Goal: Transaction & Acquisition: Purchase product/service

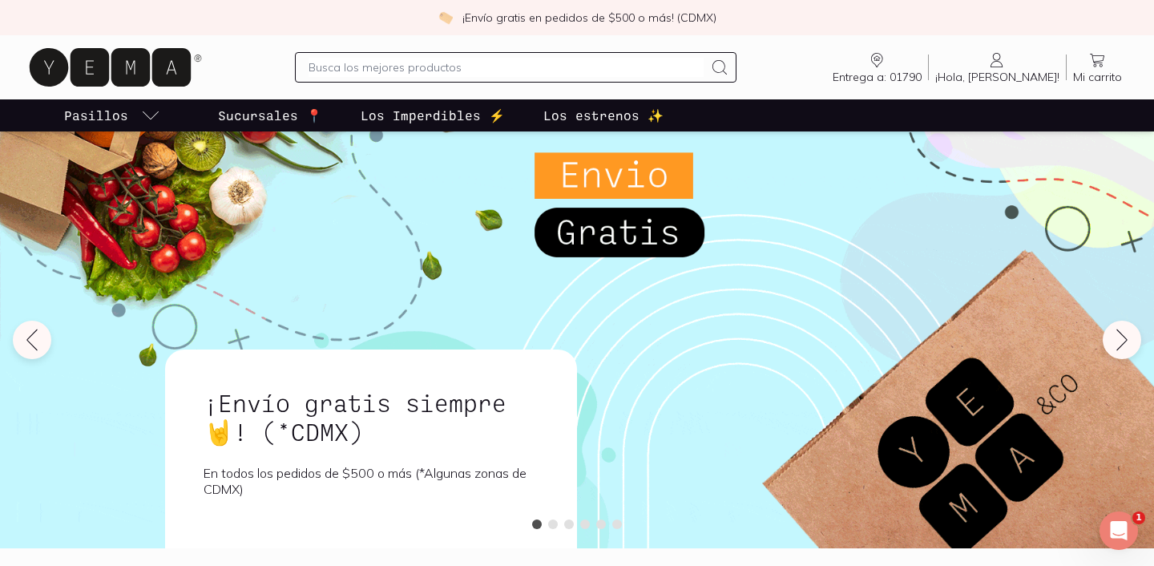
click at [570, 63] on input "text" at bounding box center [506, 67] width 394 height 19
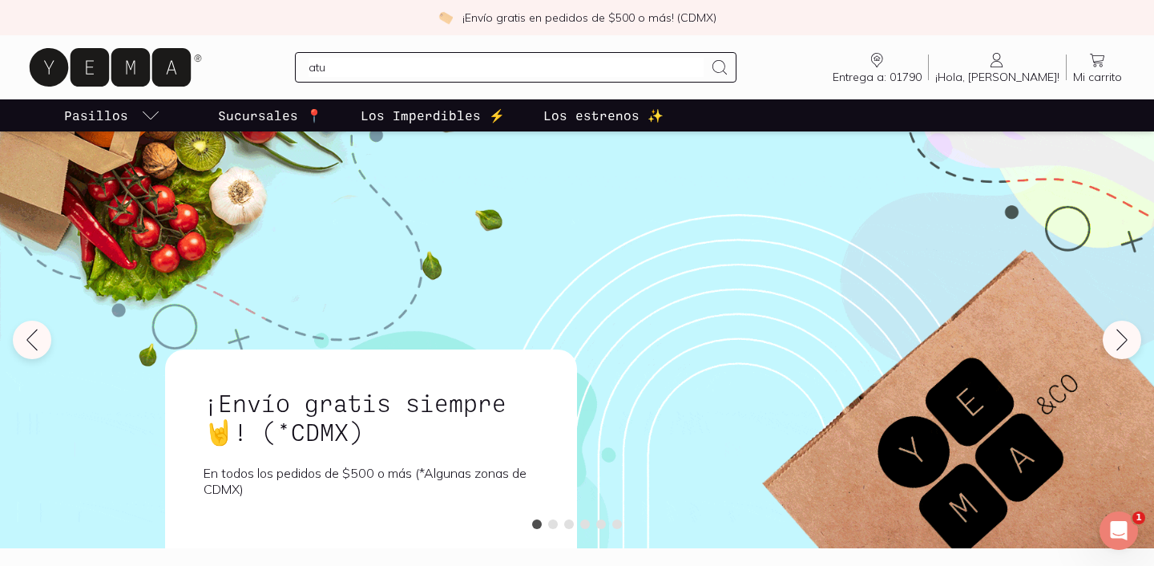
type input "atun"
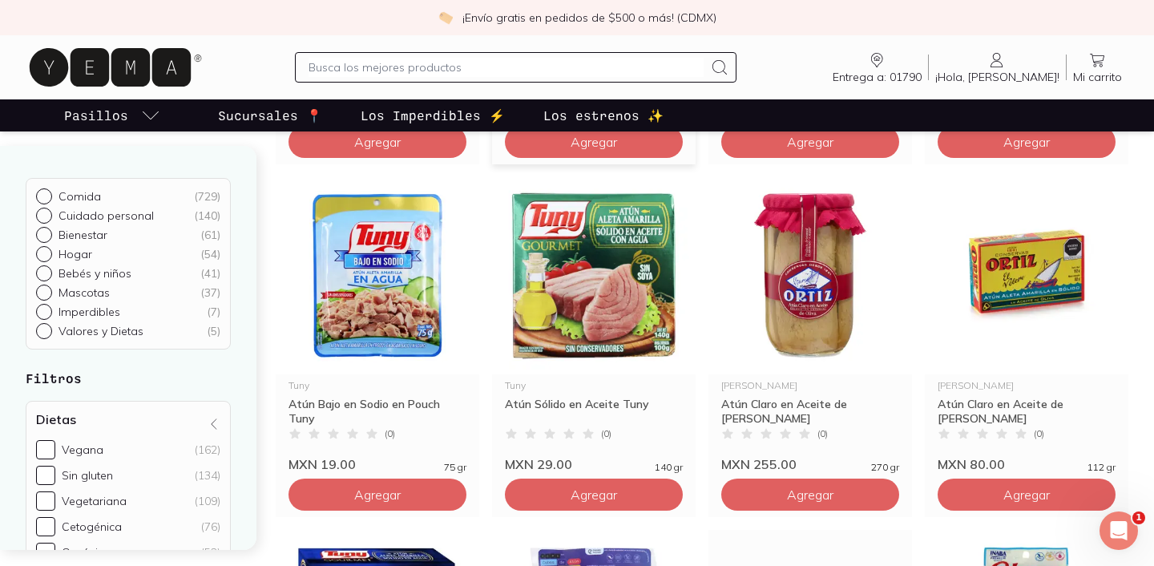
scroll to position [846, 0]
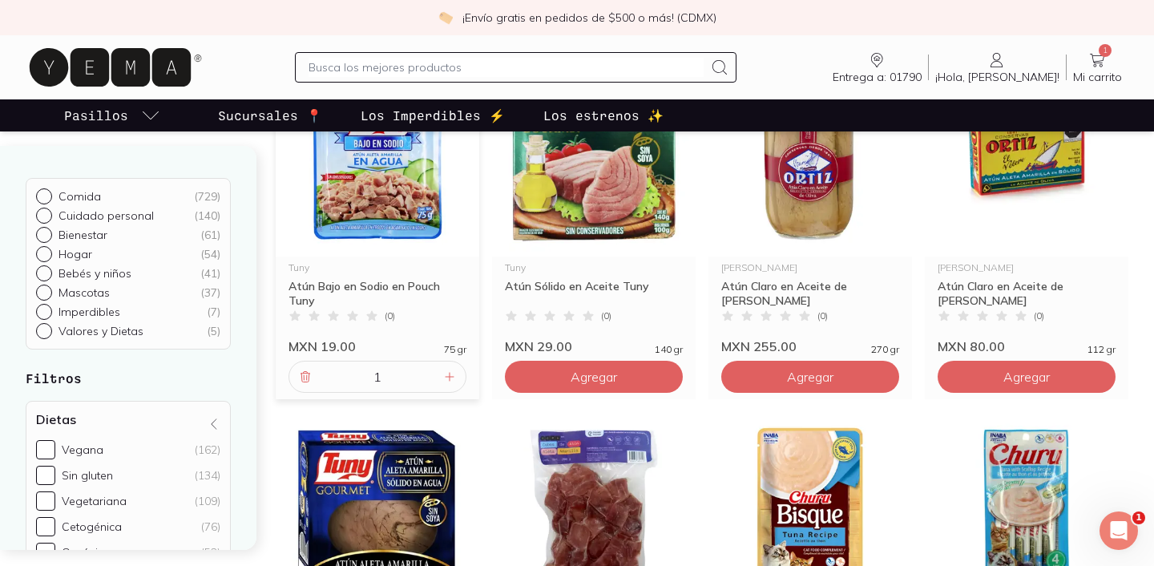
scroll to position [951, 0]
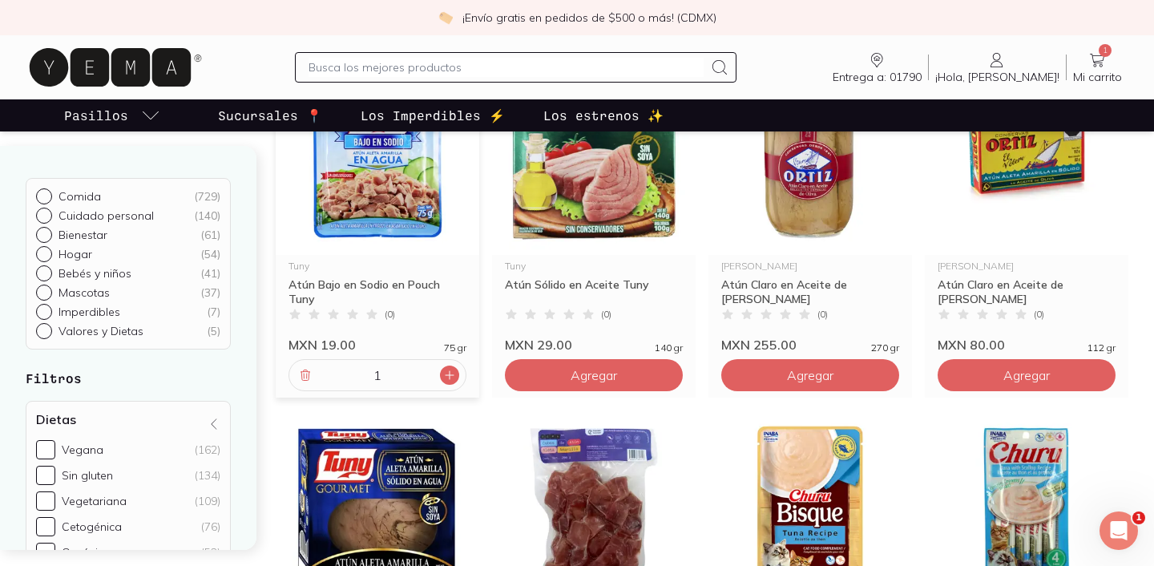
click at [452, 373] on icon at bounding box center [449, 375] width 13 height 13
type input "2"
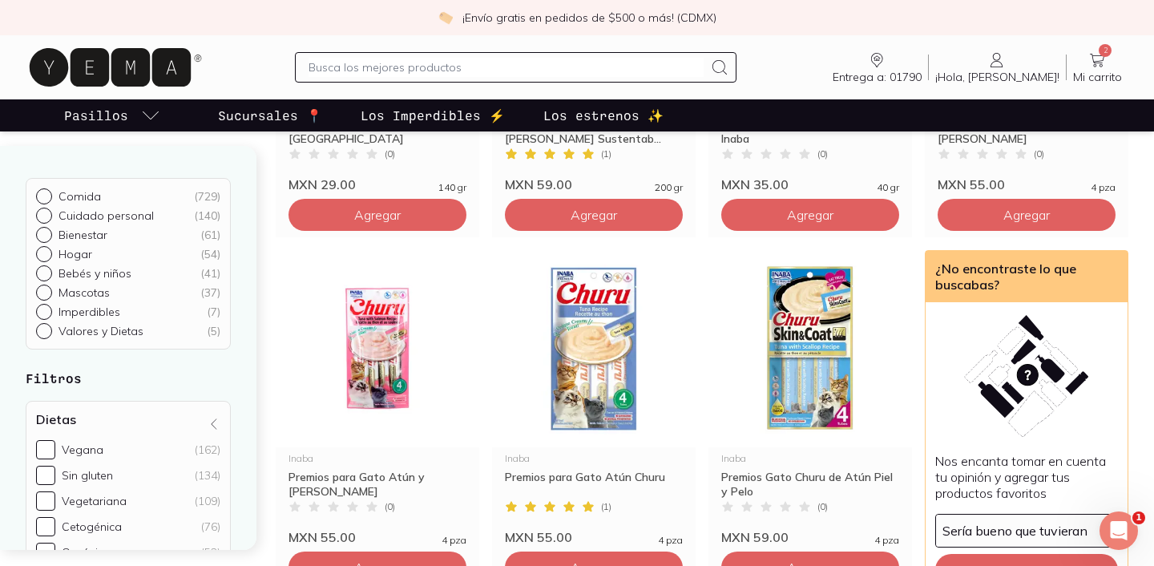
scroll to position [1478, 0]
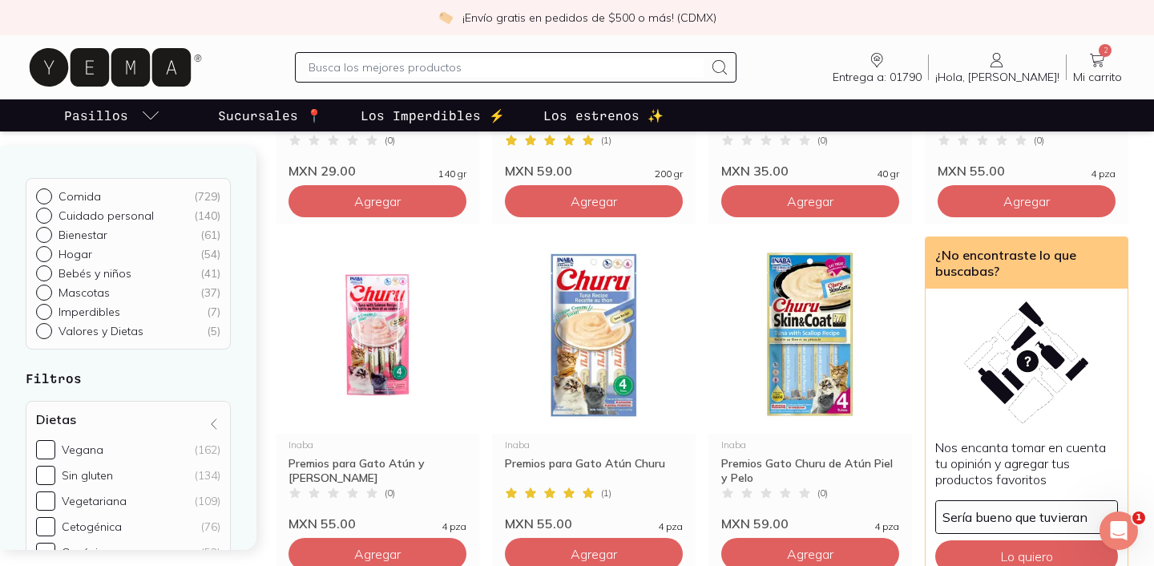
click at [383, 67] on input "text" at bounding box center [506, 67] width 394 height 19
type input "crema"
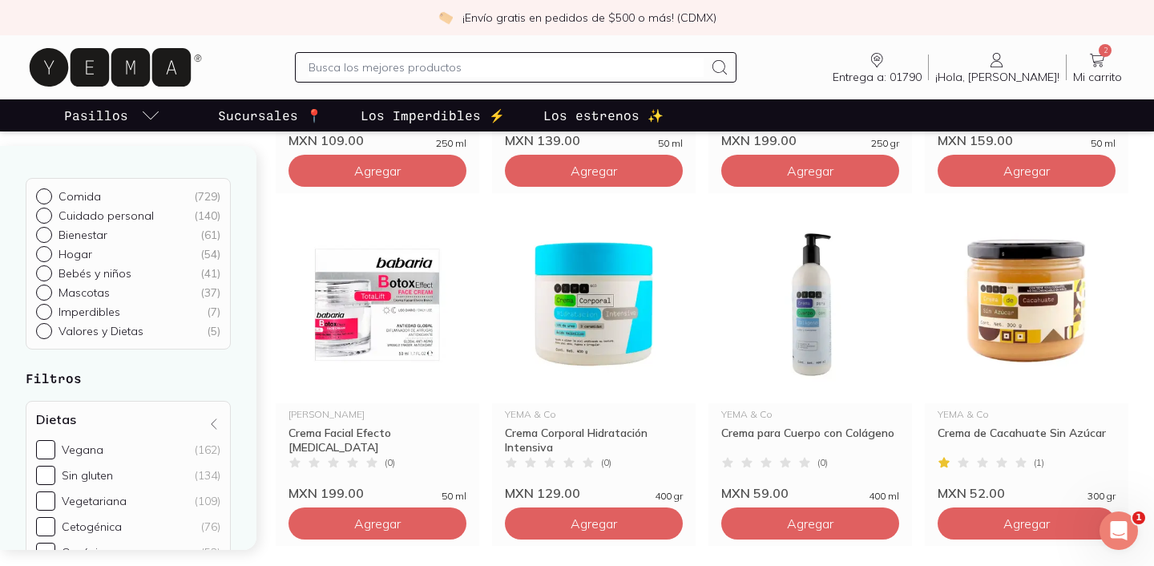
scroll to position [454, 0]
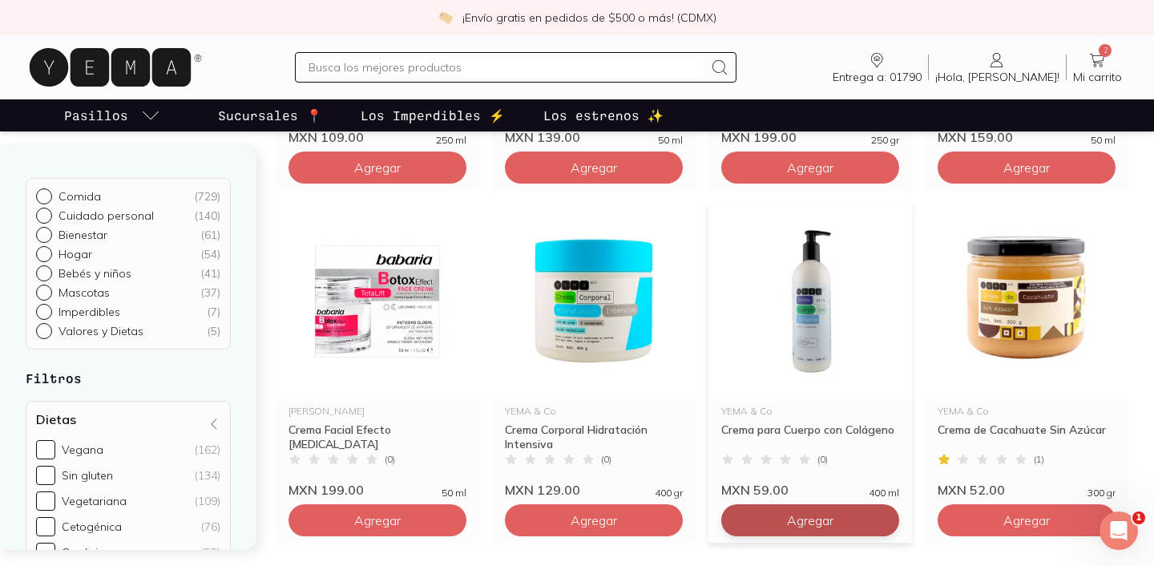
click at [466, 184] on button "Agregar" at bounding box center [377, 167] width 178 height 32
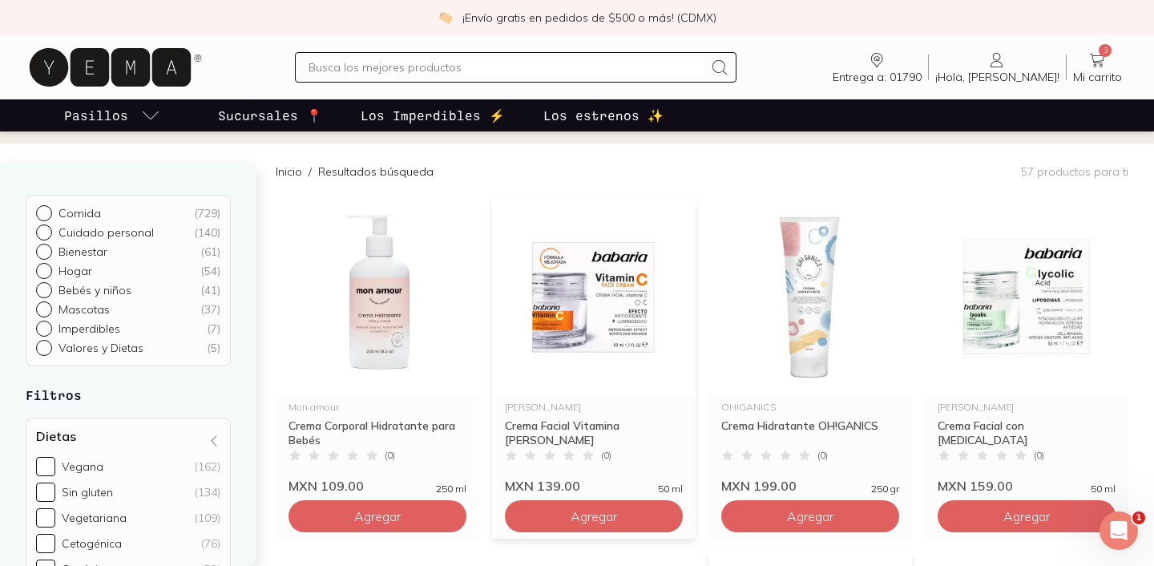
scroll to position [0, 0]
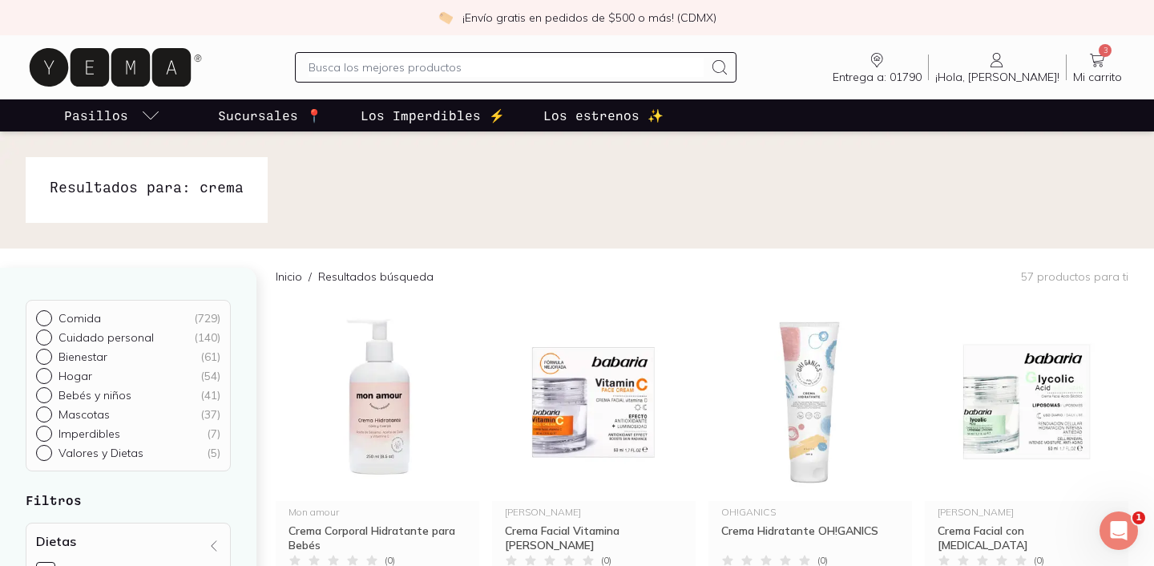
click at [570, 65] on input "text" at bounding box center [506, 67] width 394 height 19
type input "fecula"
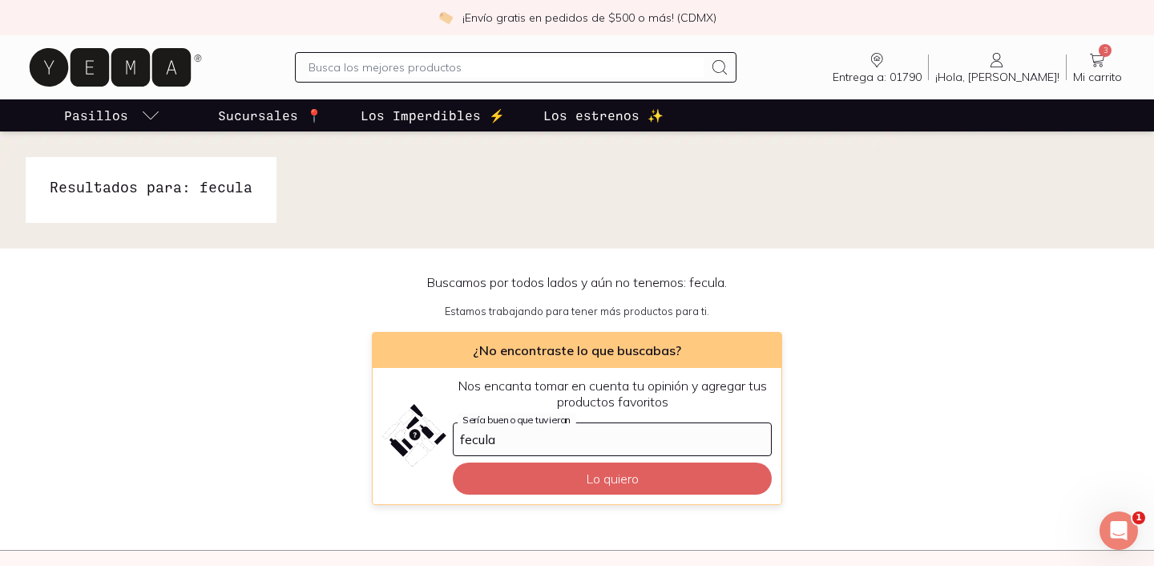
click at [515, 70] on input "text" at bounding box center [506, 67] width 394 height 19
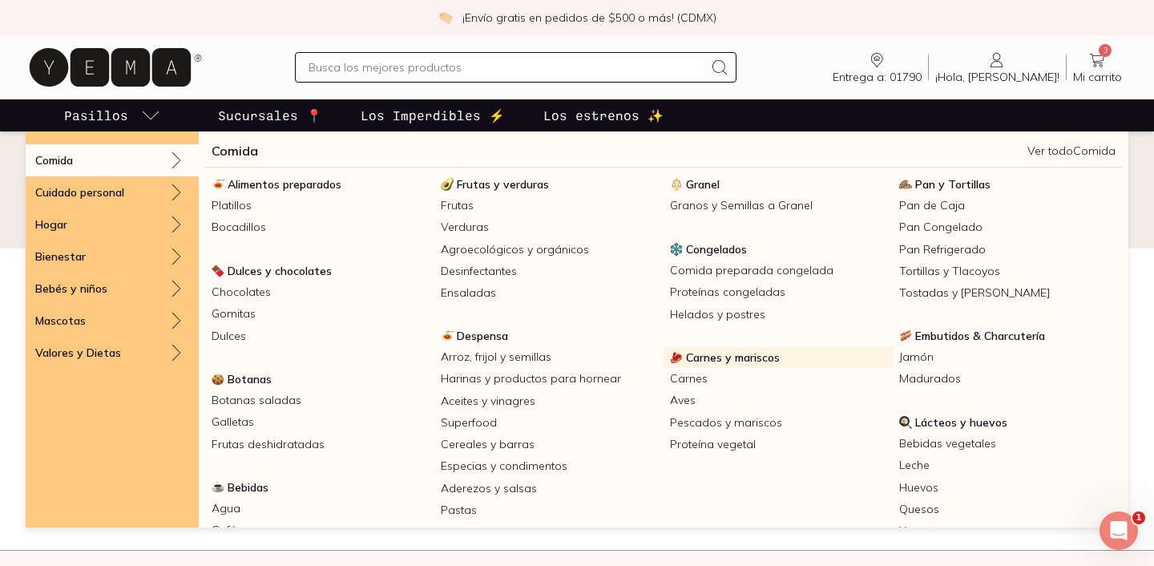
click at [748, 360] on span "Carnes y mariscos" at bounding box center [733, 357] width 94 height 14
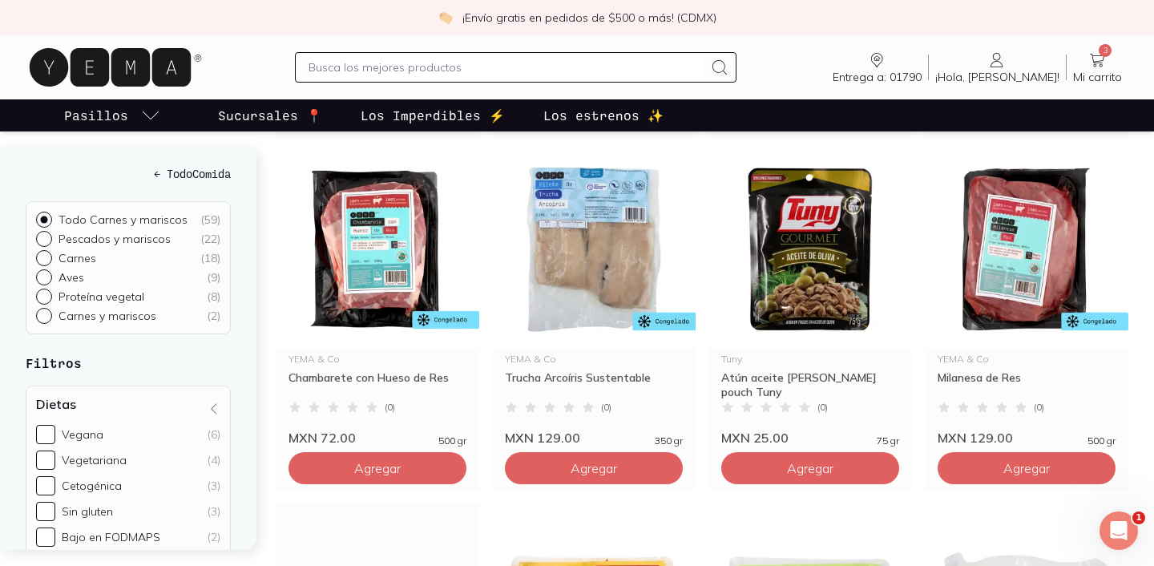
scroll to position [1607, 0]
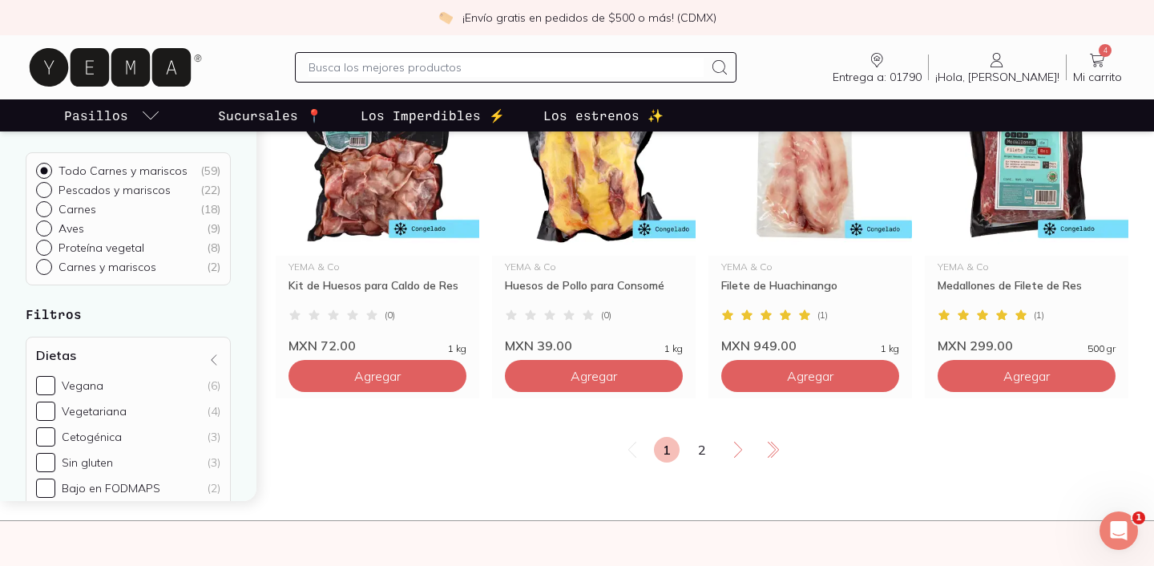
scroll to position [2737, 0]
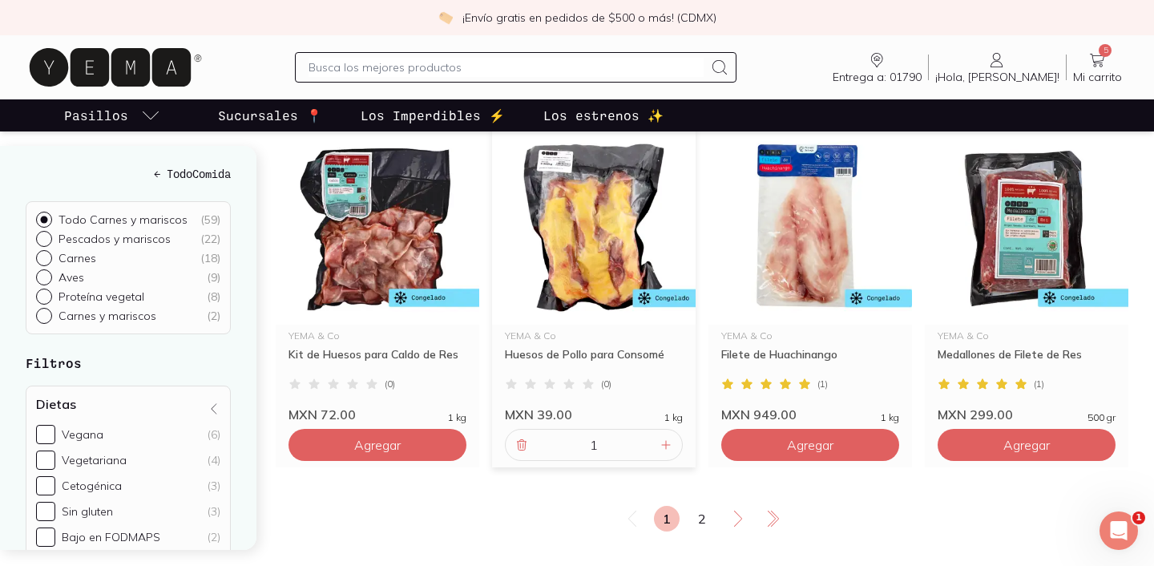
scroll to position [2668, 0]
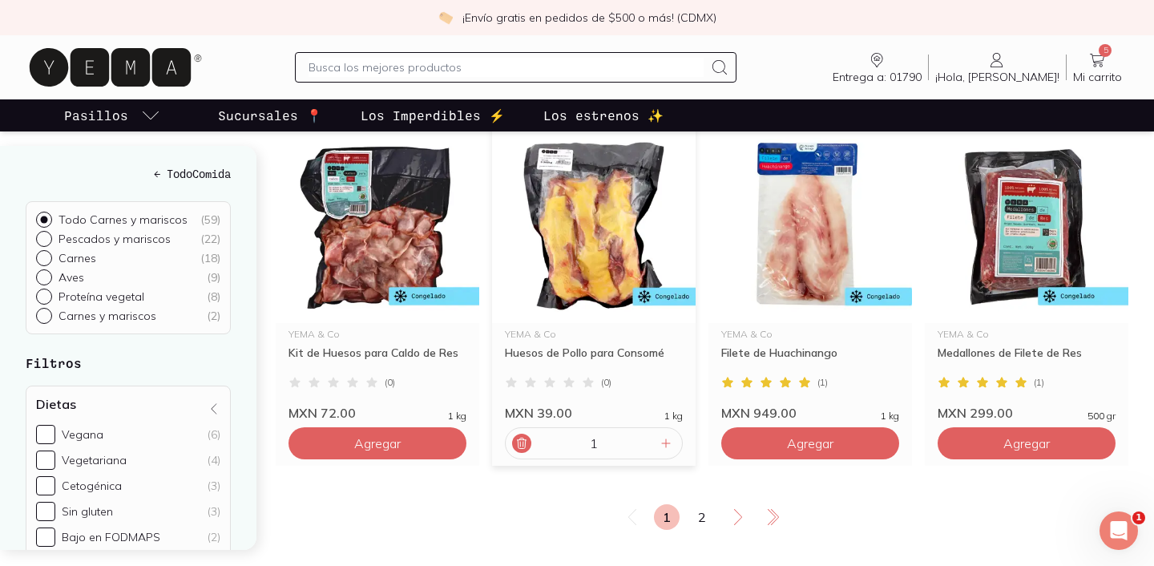
click at [522, 445] on icon at bounding box center [521, 443] width 13 height 13
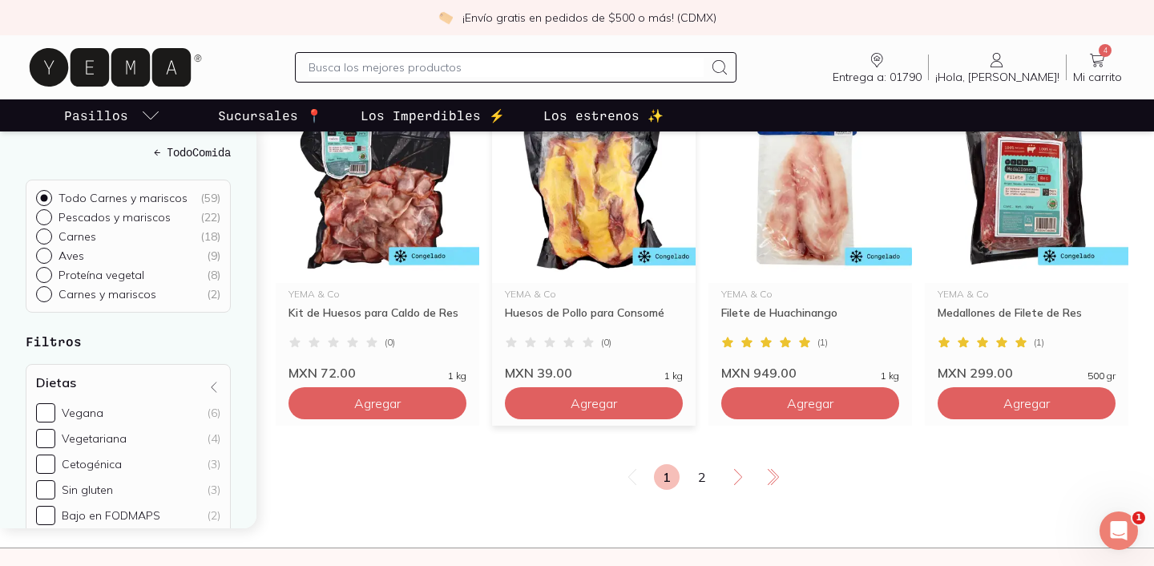
scroll to position [2740, 0]
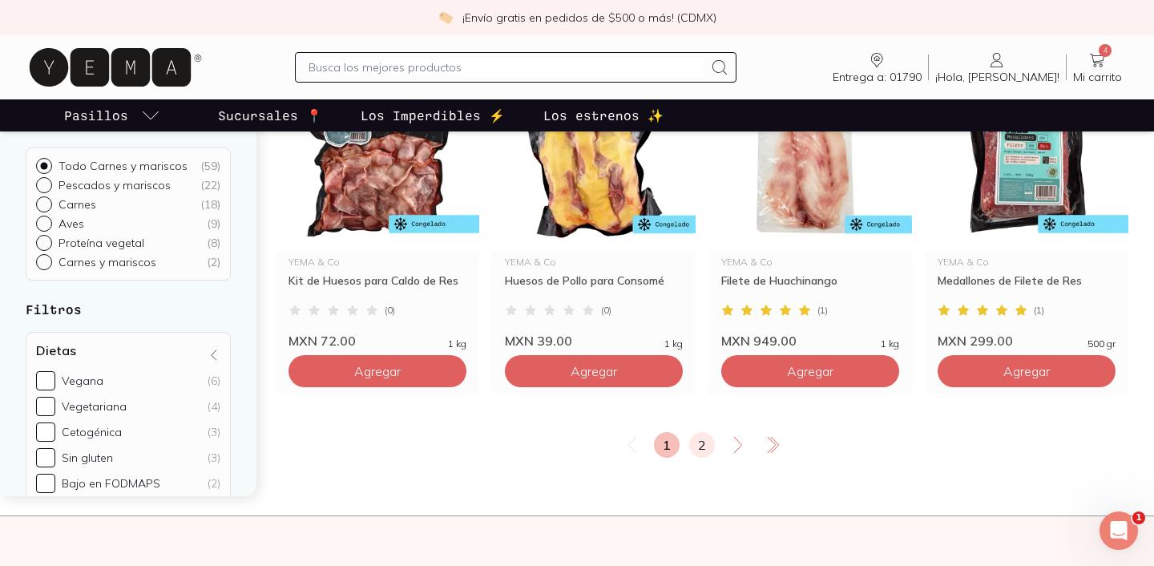
click at [699, 435] on link "2" at bounding box center [702, 445] width 26 height 26
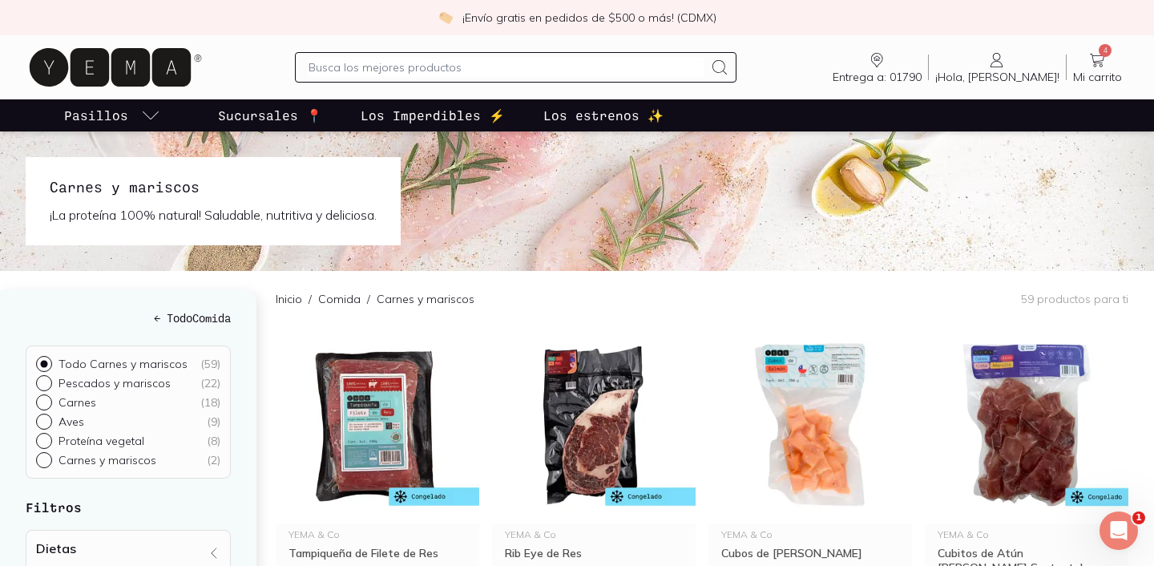
click at [530, 65] on input "text" at bounding box center [506, 67] width 394 height 19
type input "cecina"
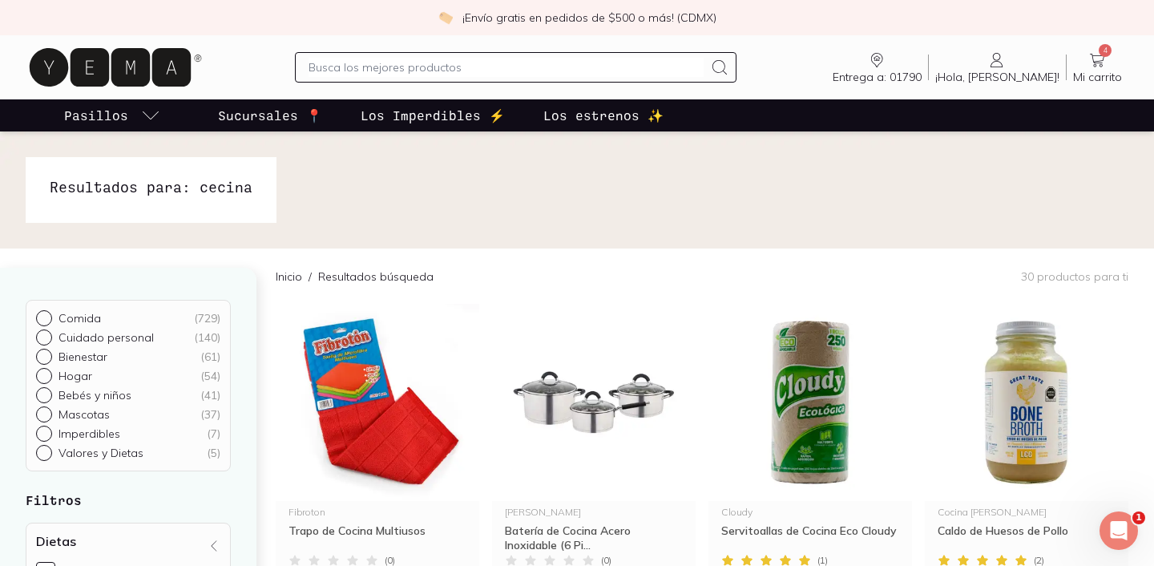
click at [506, 66] on input "text" at bounding box center [506, 67] width 394 height 19
type input "tortillas"
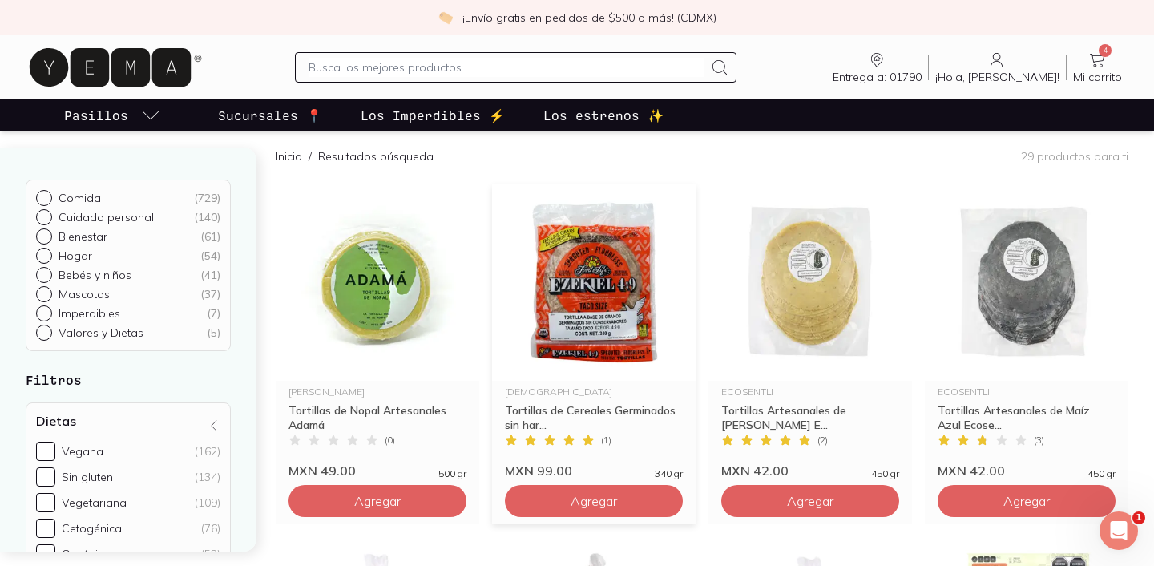
scroll to position [131, 0]
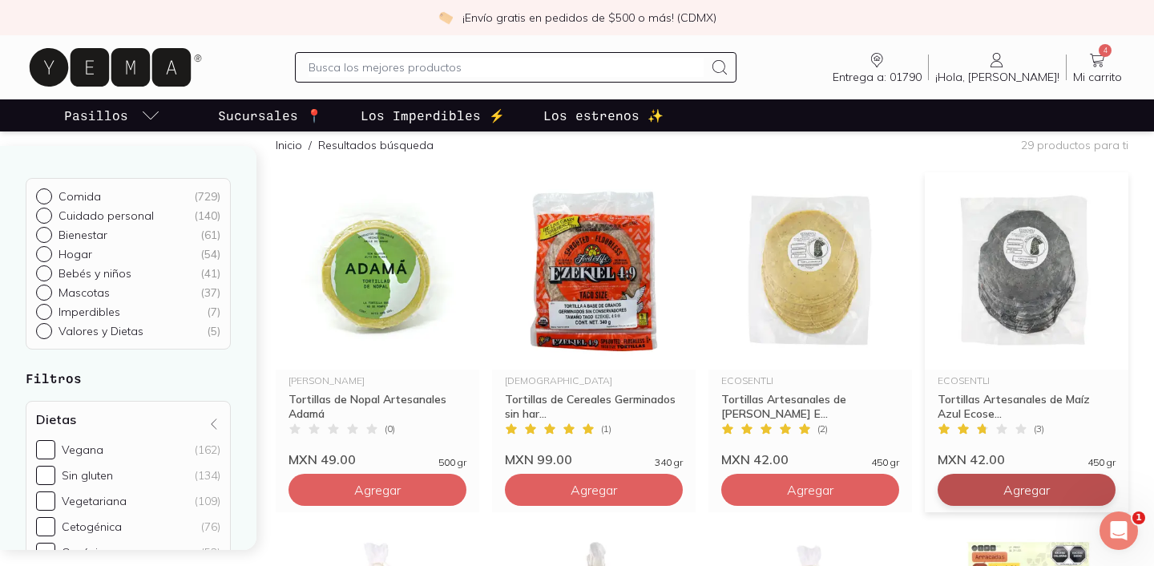
click at [466, 481] on button "Agregar" at bounding box center [377, 490] width 178 height 32
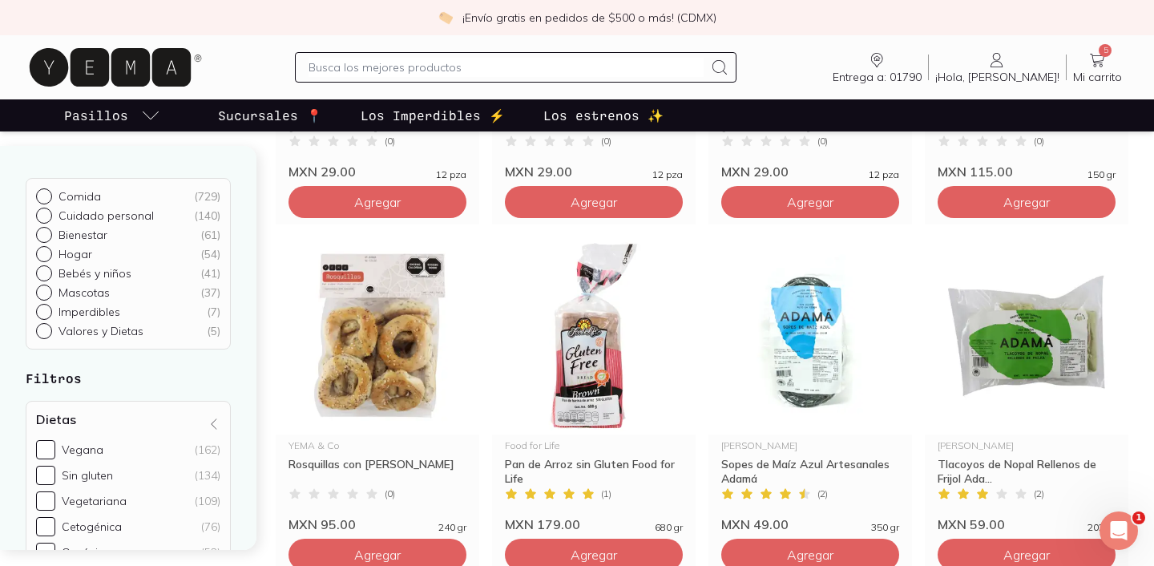
scroll to position [728, 0]
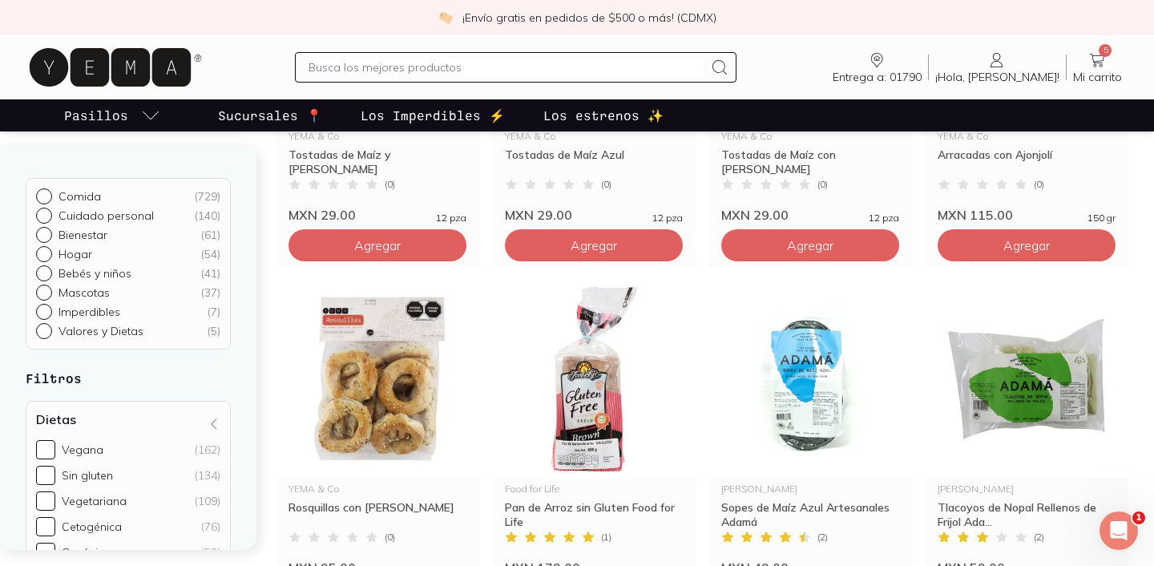
click at [620, 67] on input "text" at bounding box center [506, 67] width 394 height 19
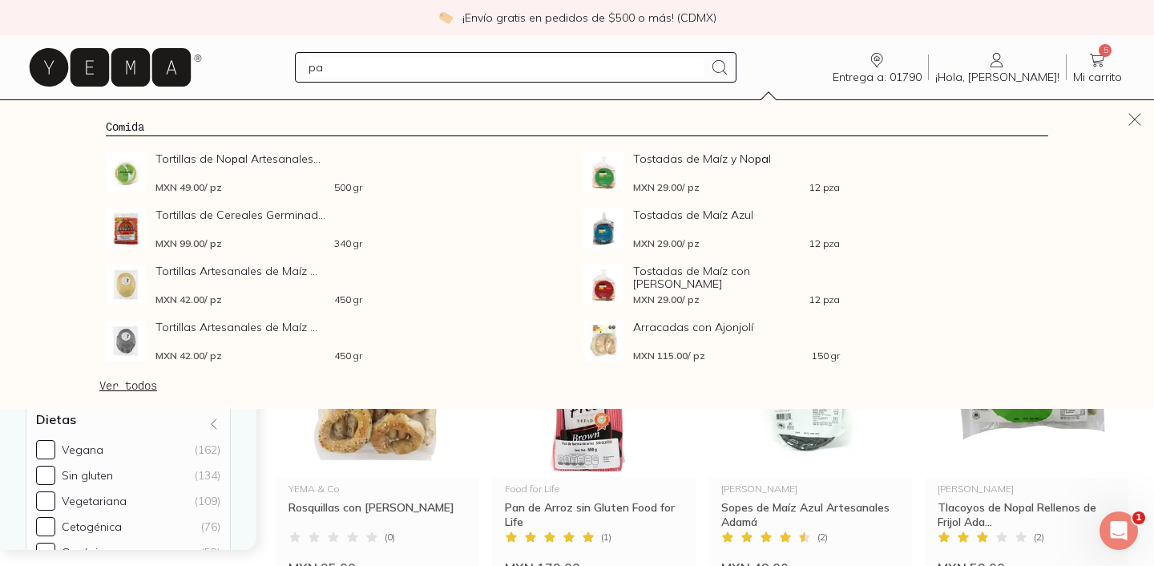
type input "pan"
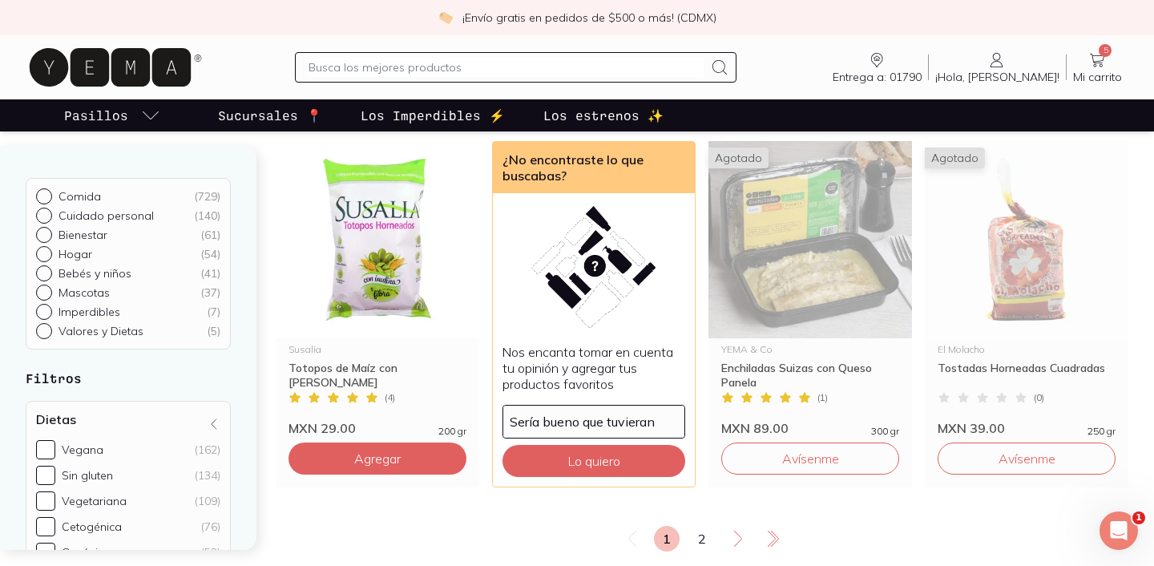
scroll to position [2712, 0]
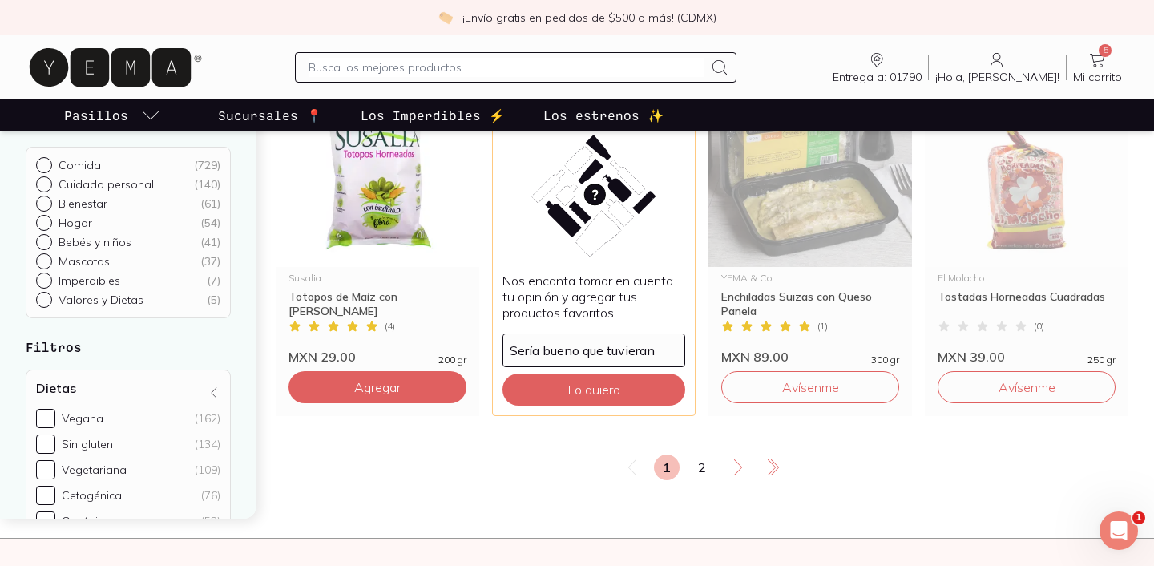
click at [710, 462] on link "2" at bounding box center [702, 467] width 26 height 26
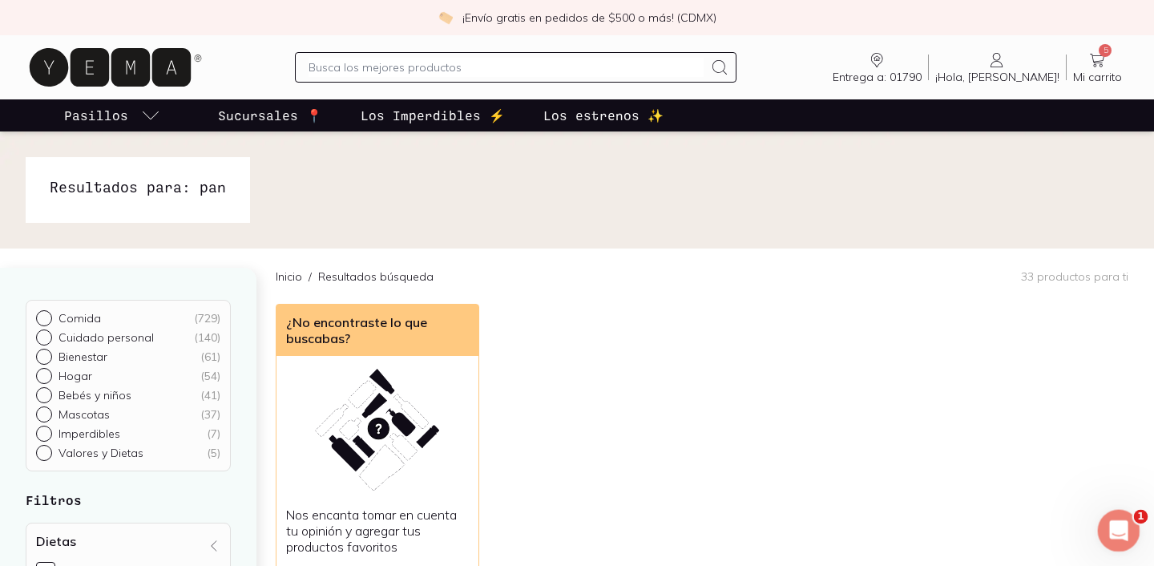
click at [1113, 529] on icon "Abrir Intercom Messenger" at bounding box center [1116, 528] width 26 height 26
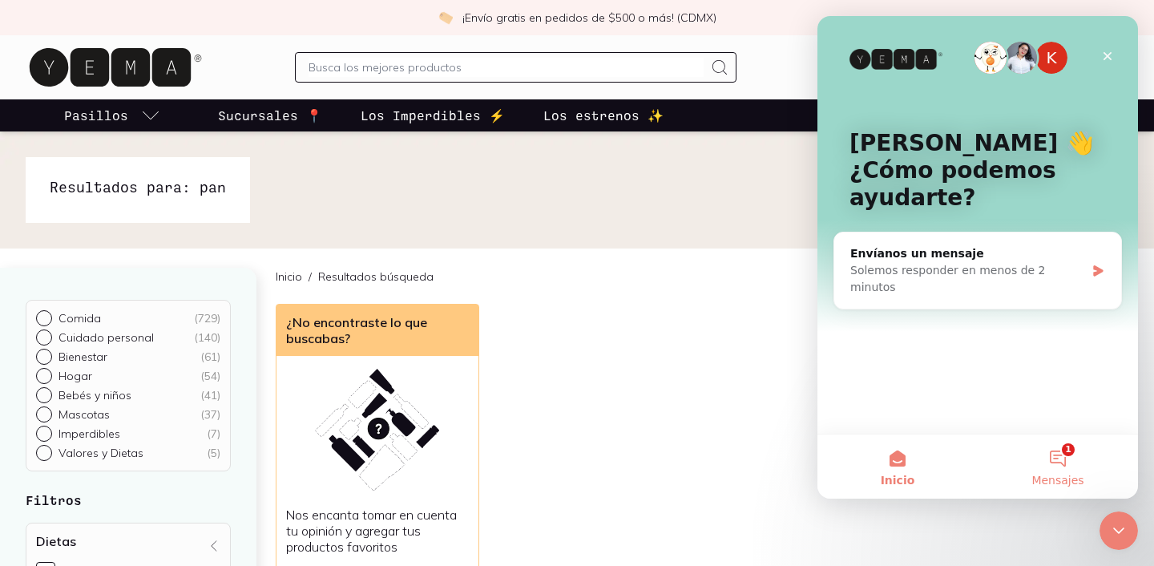
click at [1078, 467] on button "1 Mensajes" at bounding box center [1058, 466] width 160 height 64
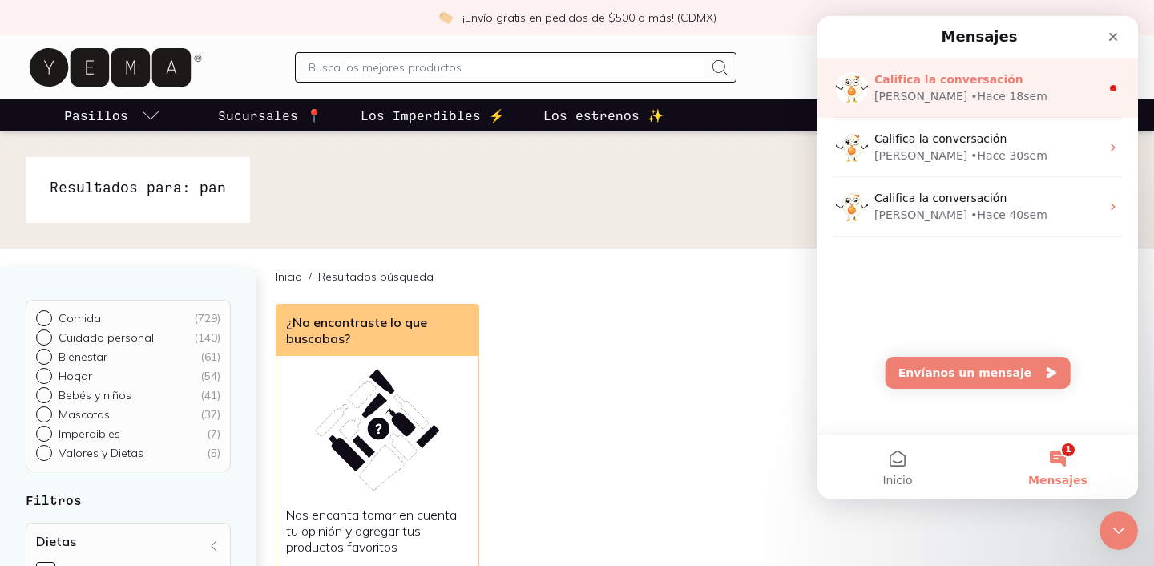
click at [1014, 82] on div "Califica la conversación" at bounding box center [987, 79] width 226 height 17
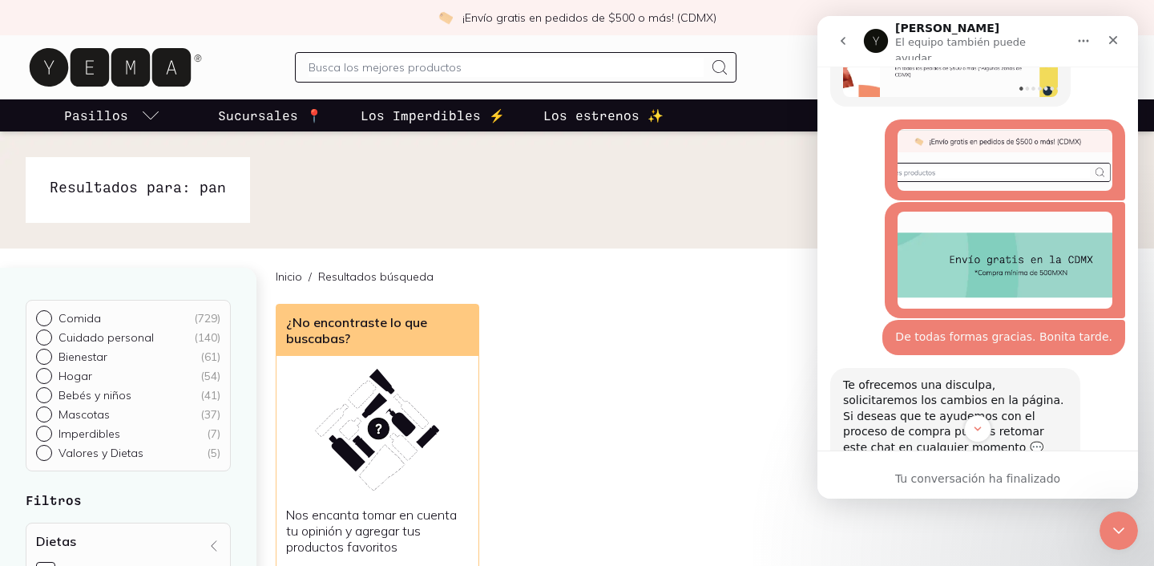
scroll to position [1832, 0]
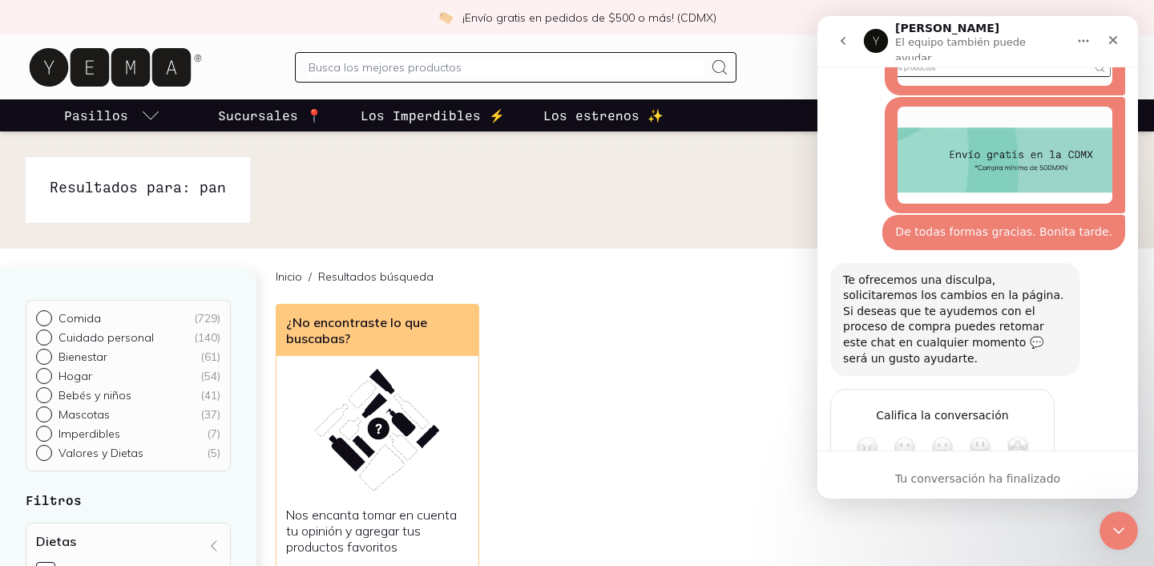
click at [841, 37] on icon "go back" at bounding box center [843, 41] width 5 height 8
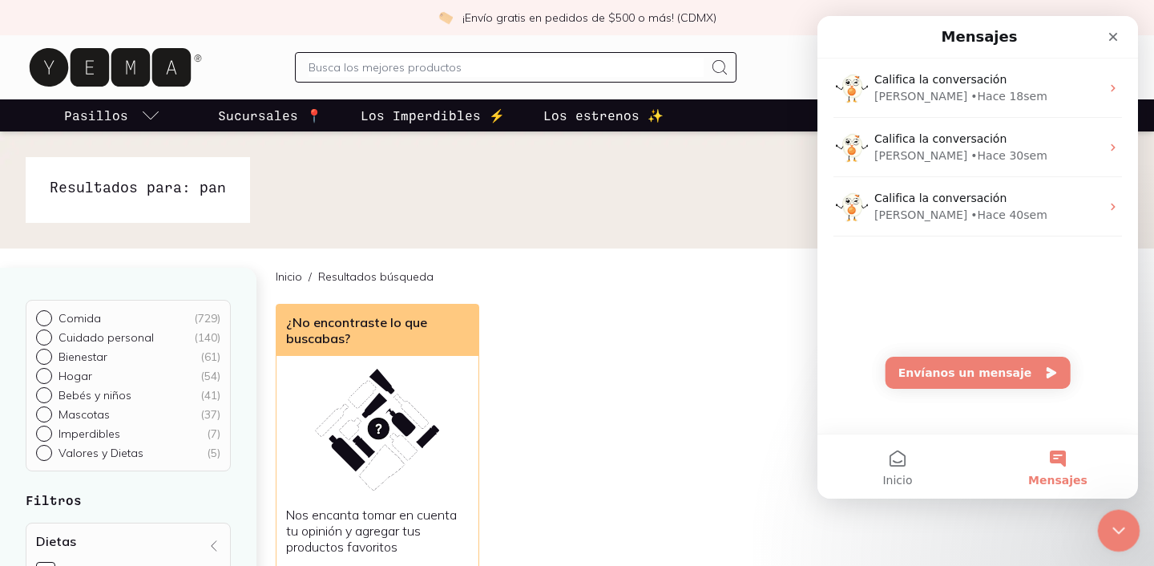
click at [1127, 537] on div "Cerrar Intercom Messenger" at bounding box center [1116, 528] width 38 height 38
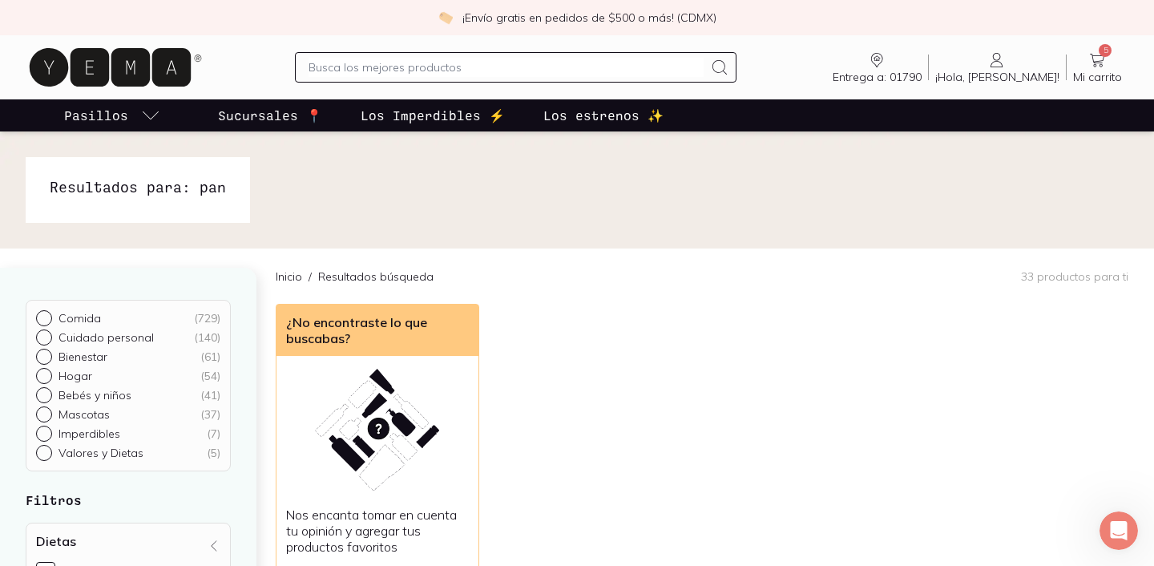
click at [109, 66] on icon at bounding box center [115, 67] width 179 height 51
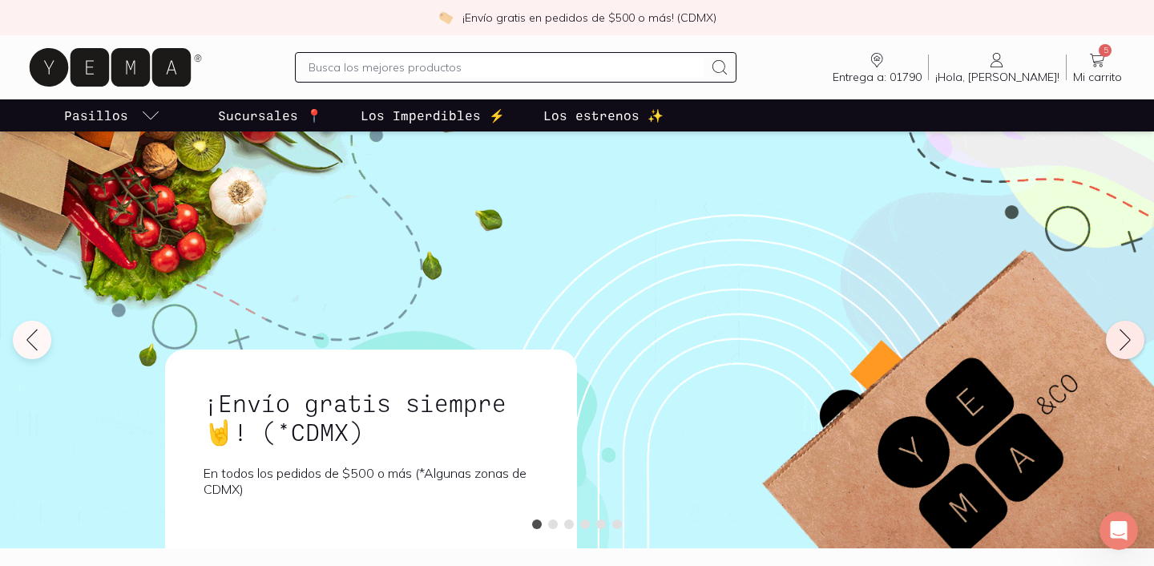
click at [1120, 337] on icon at bounding box center [1125, 340] width 26 height 26
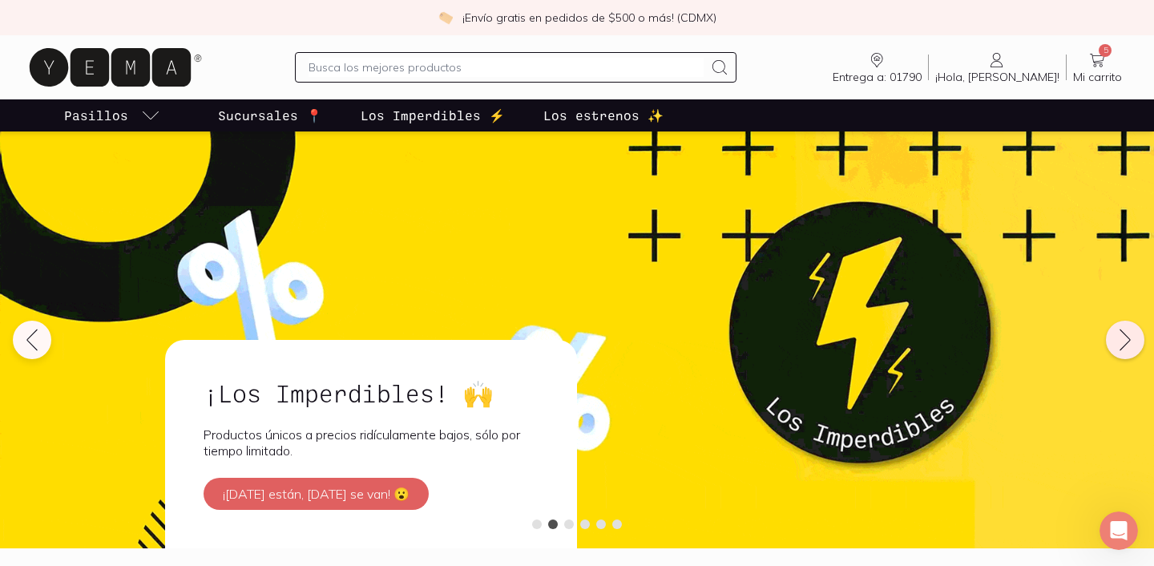
click at [1120, 337] on icon at bounding box center [1125, 340] width 26 height 26
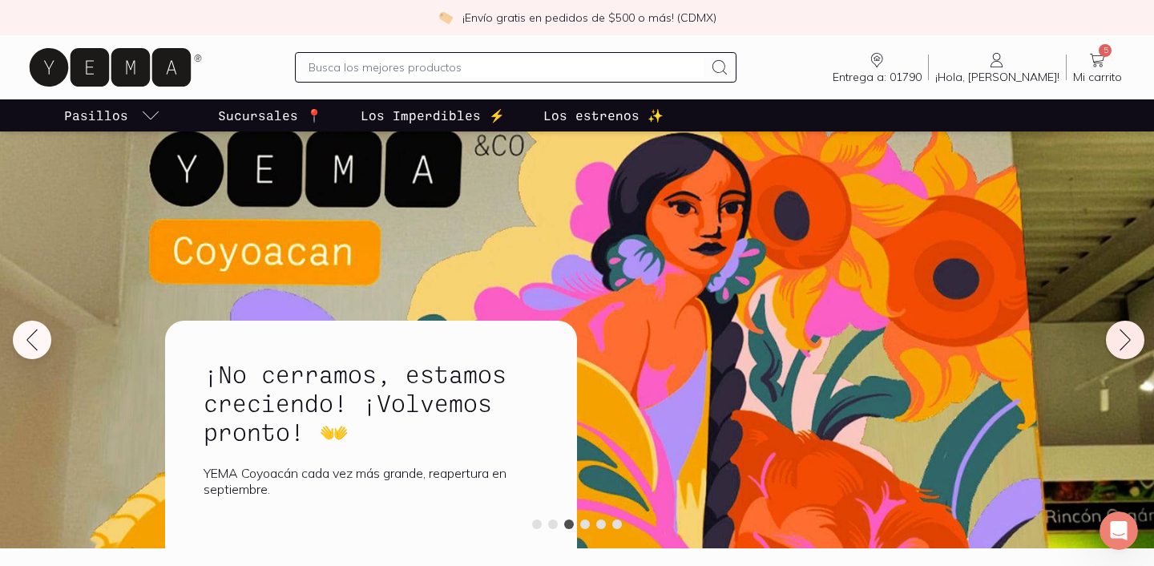
click at [1120, 337] on icon at bounding box center [1125, 340] width 26 height 26
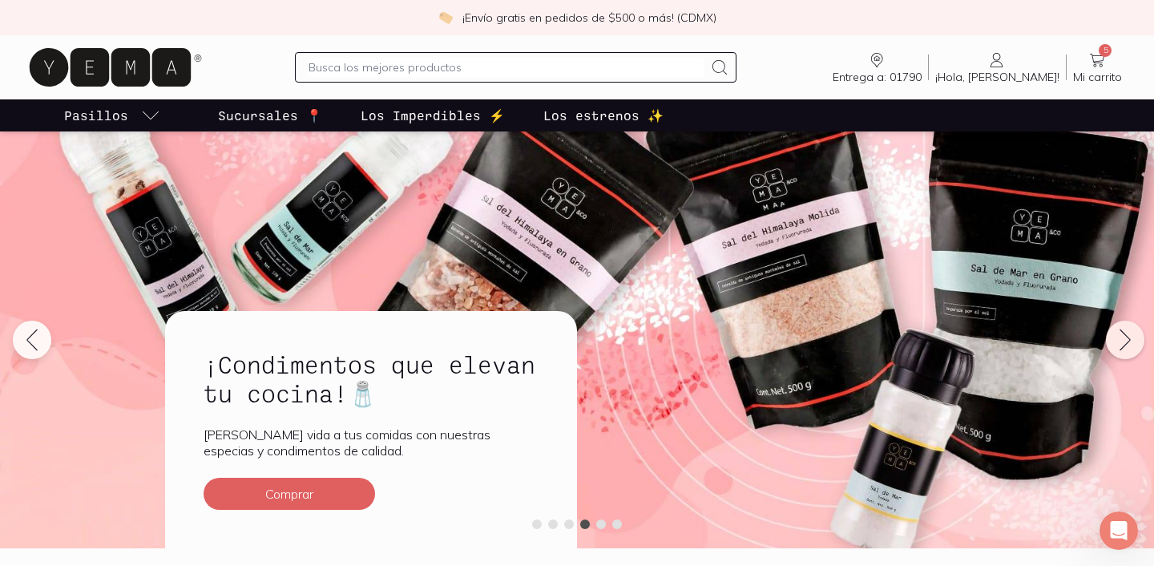
click at [1120, 337] on icon at bounding box center [1125, 340] width 26 height 26
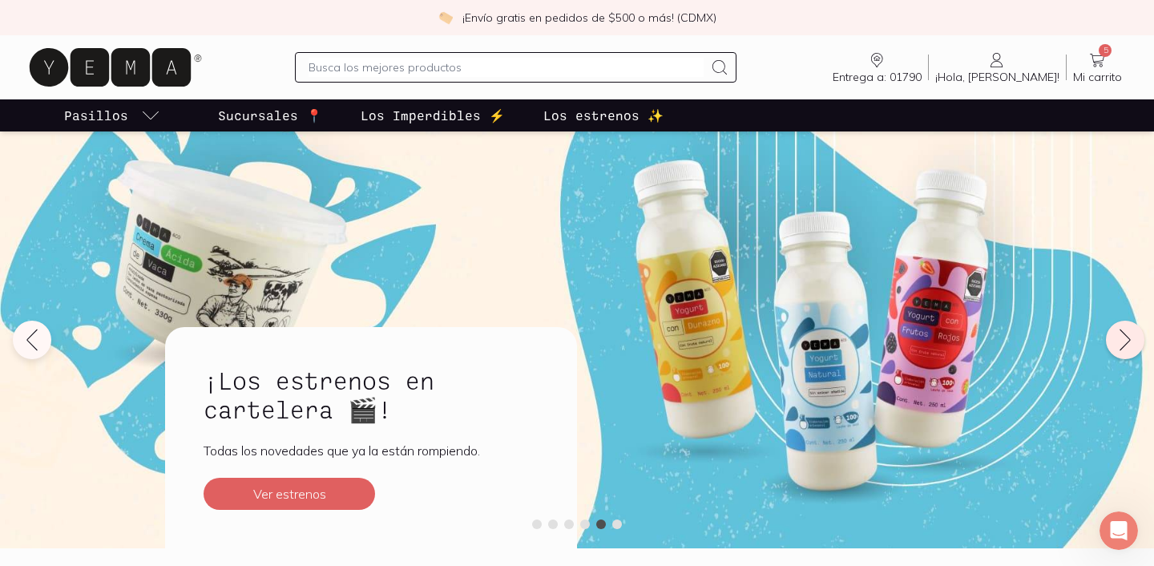
click at [1120, 337] on icon at bounding box center [1125, 340] width 26 height 26
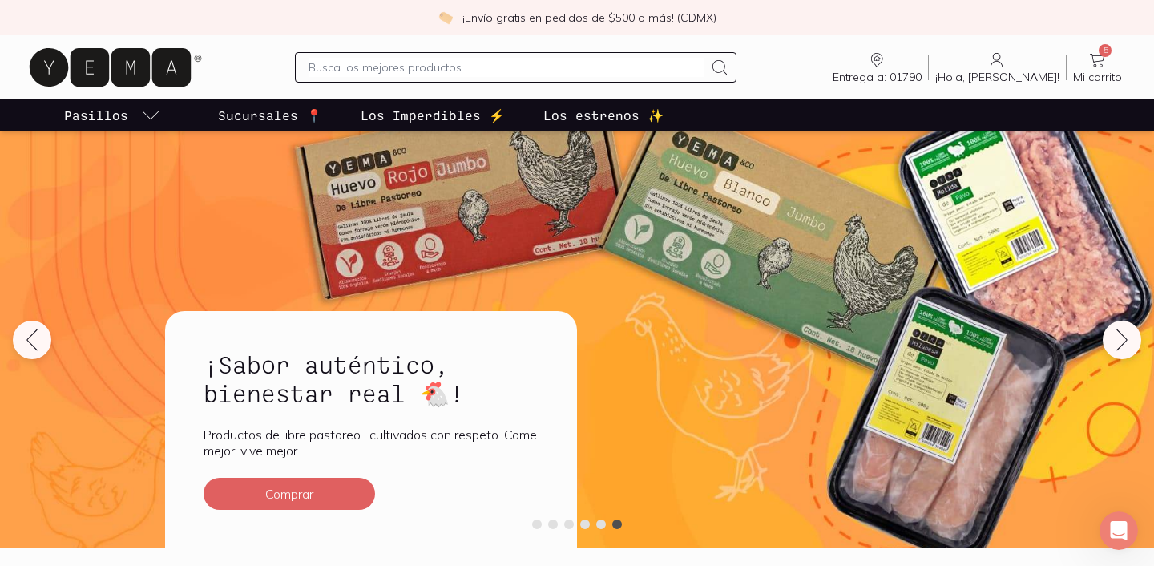
click at [956, 310] on div "¡Sabor auténtico, bienestar real 🐔! Productos de libre pastoreo , cultivados co…" at bounding box center [576, 347] width 843 height 401
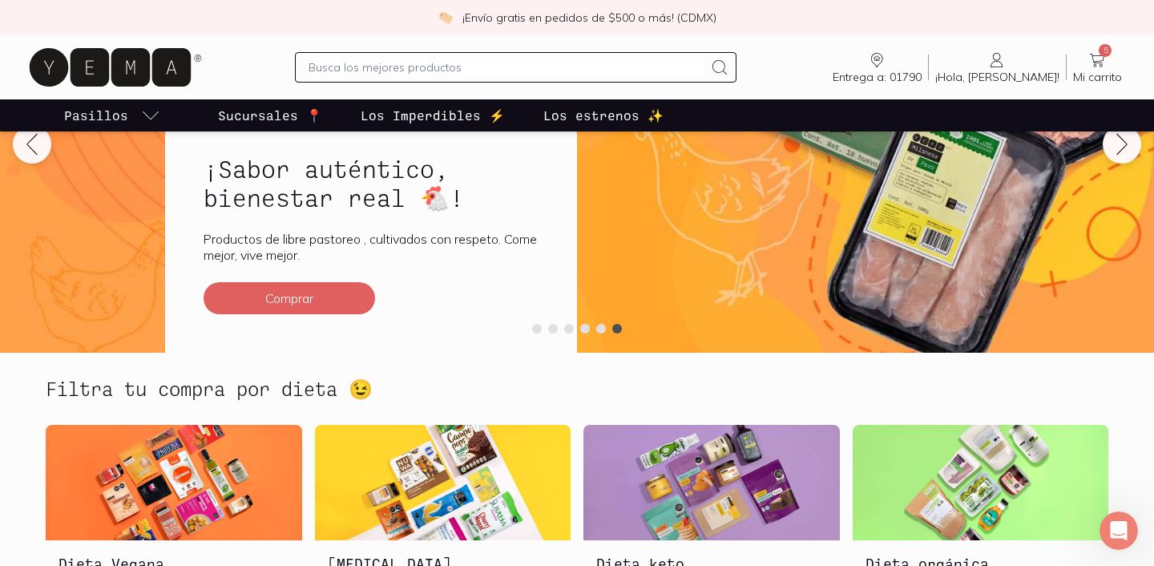
scroll to position [200, 0]
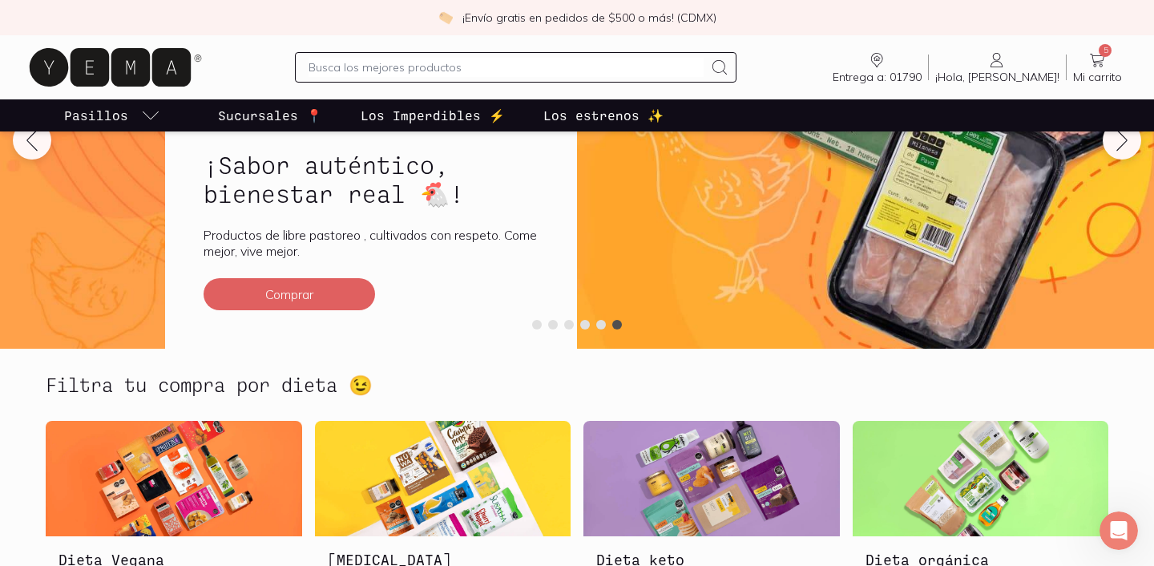
click at [574, 71] on input "text" at bounding box center [506, 67] width 394 height 19
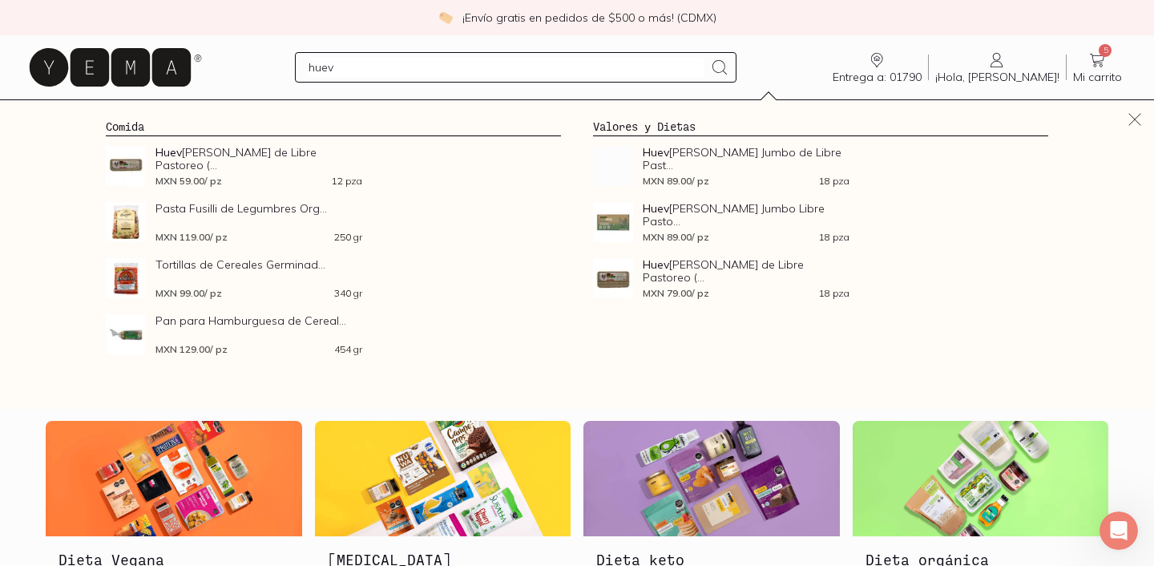
type input "huevo"
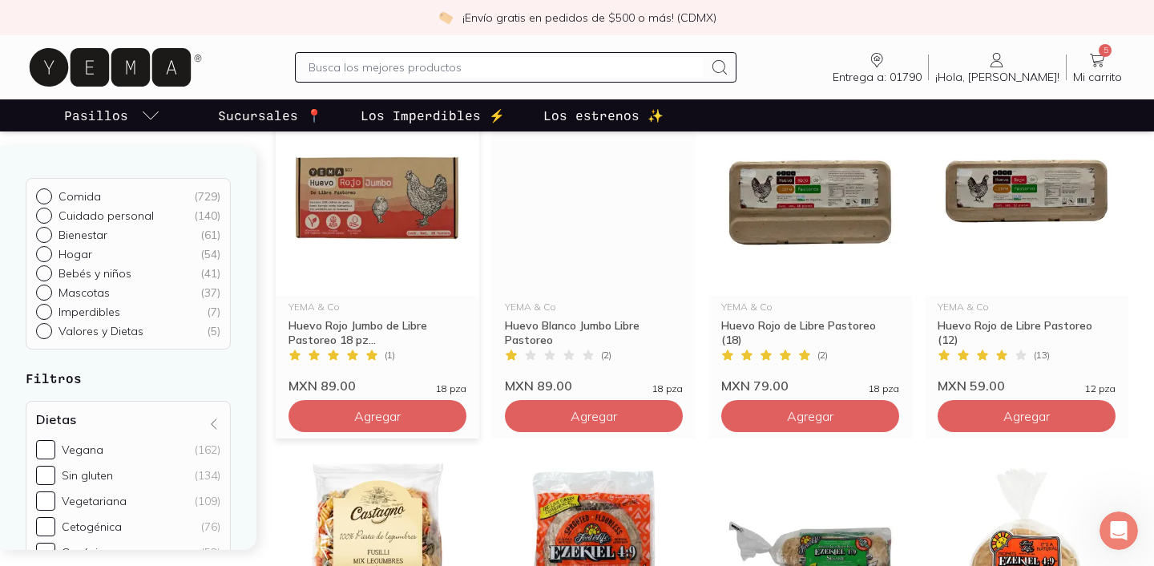
scroll to position [215, 0]
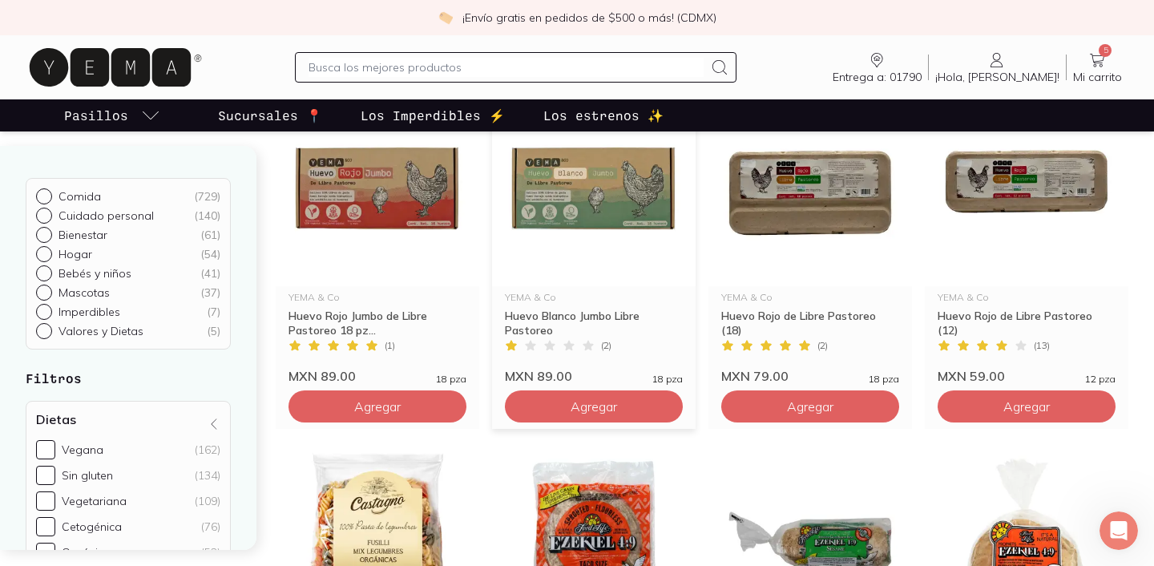
click at [672, 380] on span "18 pza" at bounding box center [667, 379] width 30 height 10
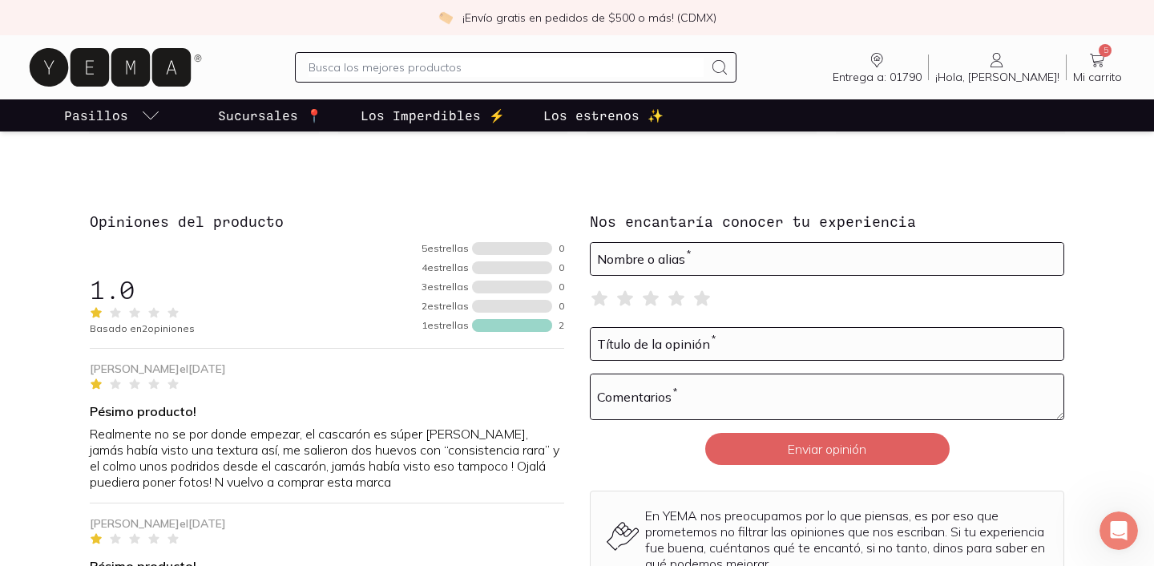
scroll to position [1549, 0]
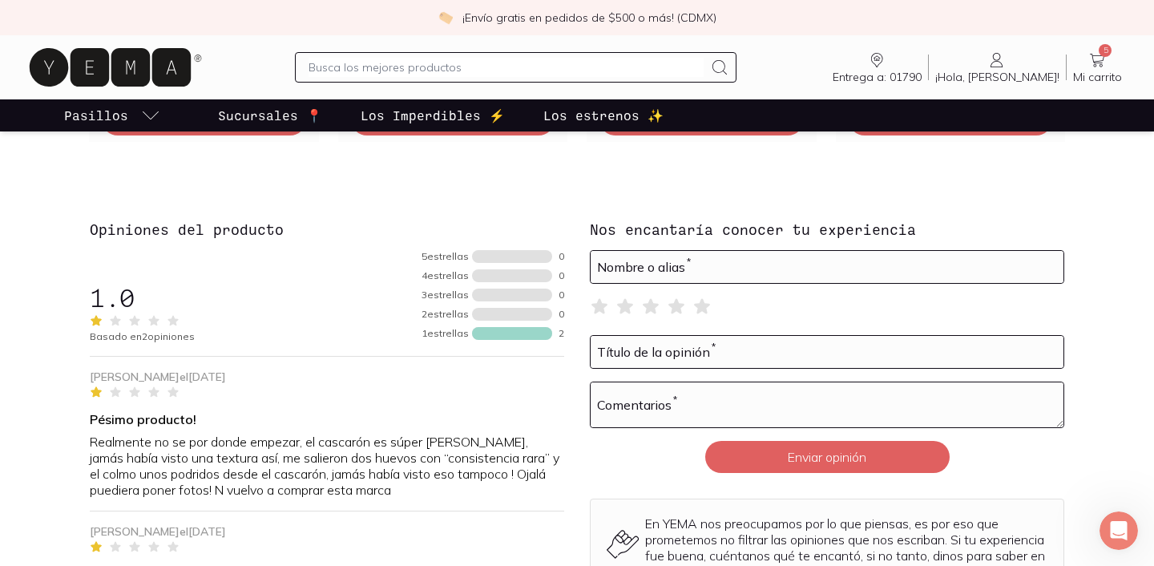
scroll to position [215, 0]
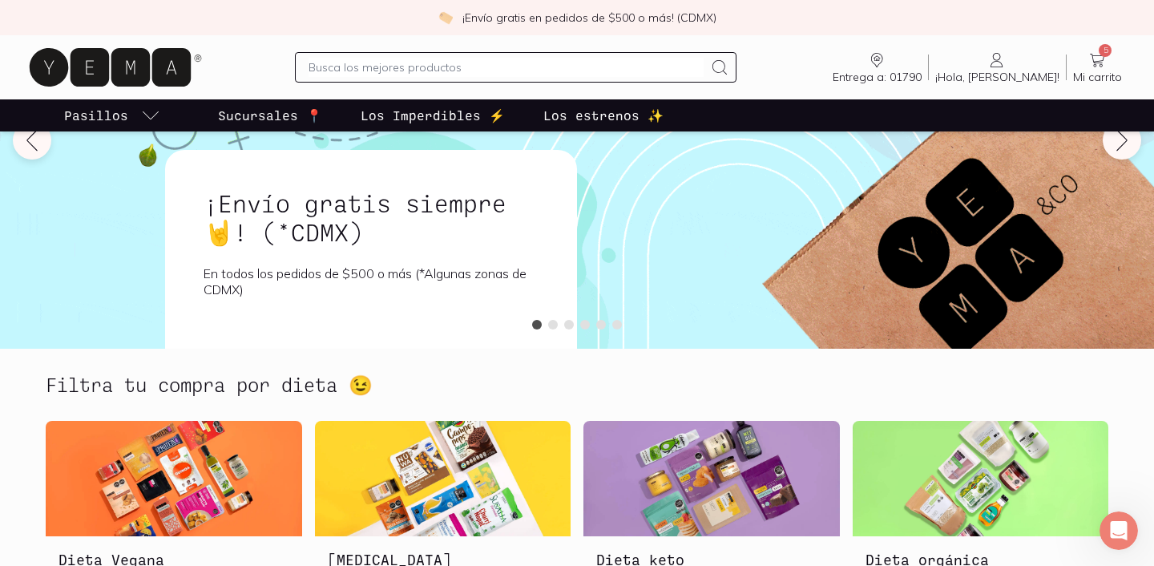
scroll to position [201, 0]
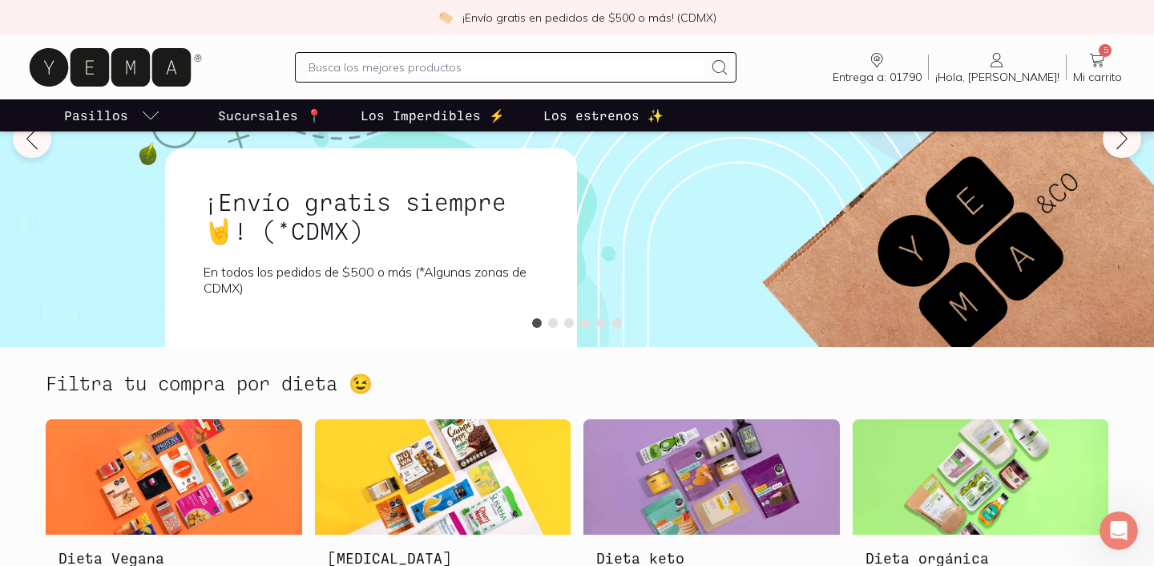
click at [362, 75] on input "text" at bounding box center [506, 67] width 394 height 19
type input "huevo"
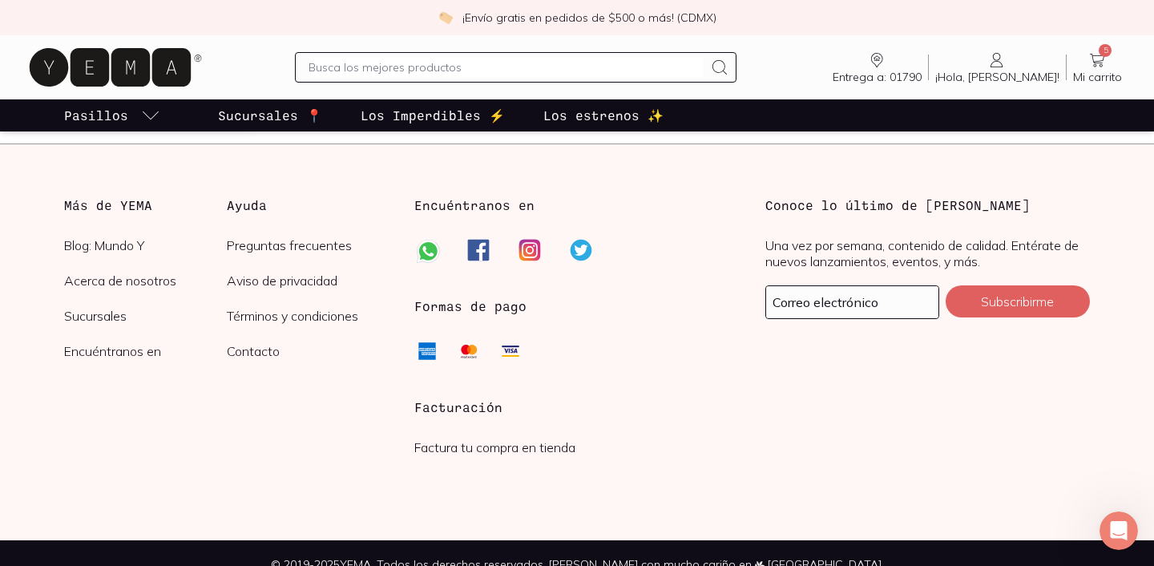
scroll to position [3112, 0]
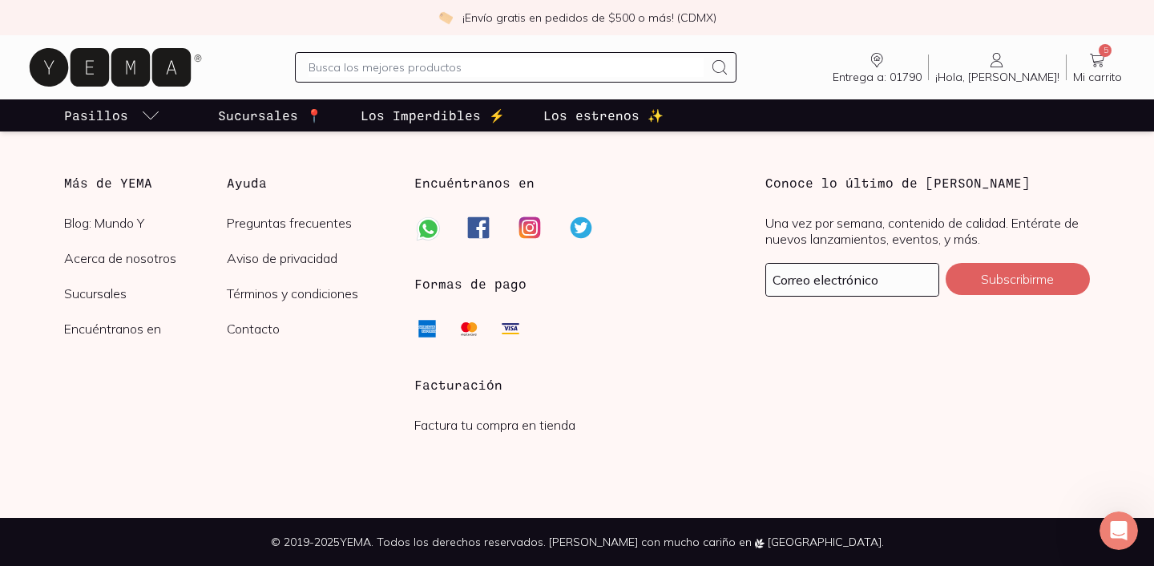
click at [605, 74] on input "text" at bounding box center [506, 67] width 394 height 19
click at [607, 74] on input "text" at bounding box center [506, 67] width 394 height 19
type input "leche"
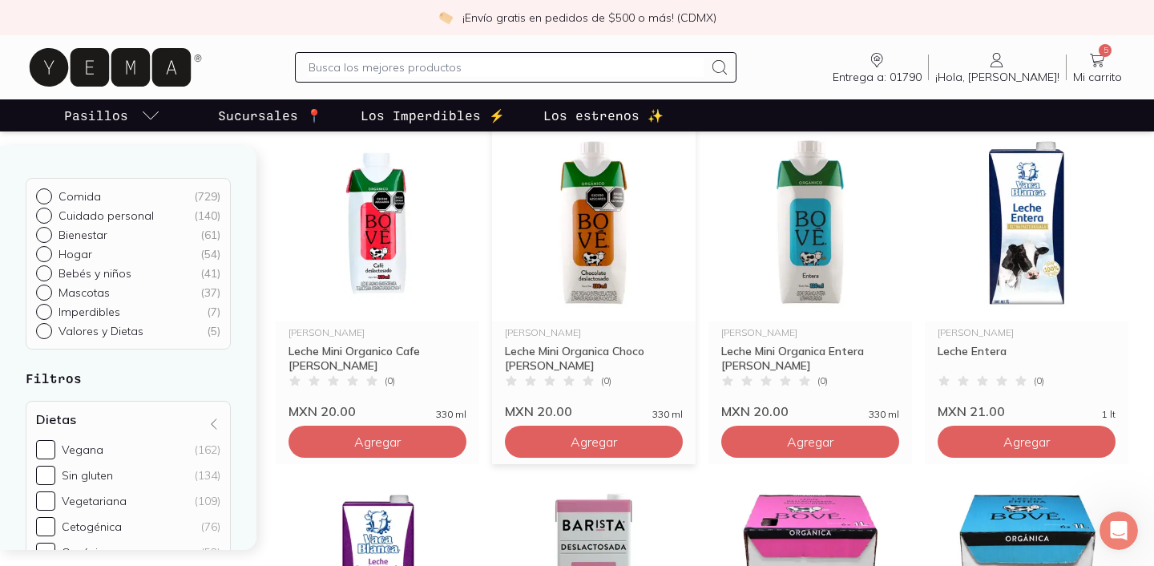
scroll to position [196, 0]
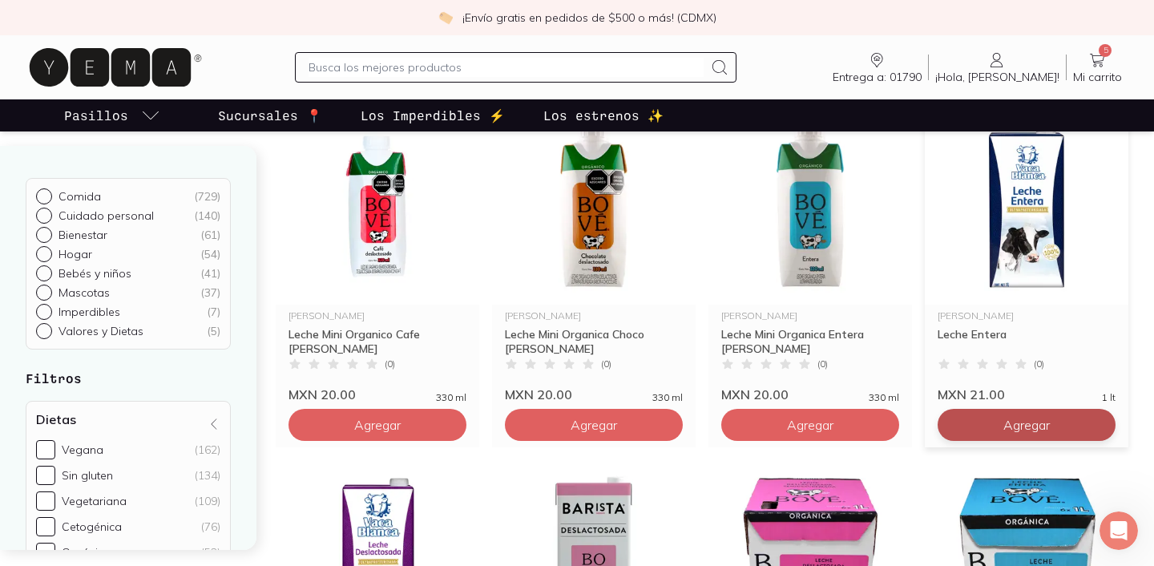
click at [401, 423] on span "Agregar" at bounding box center [377, 425] width 46 height 16
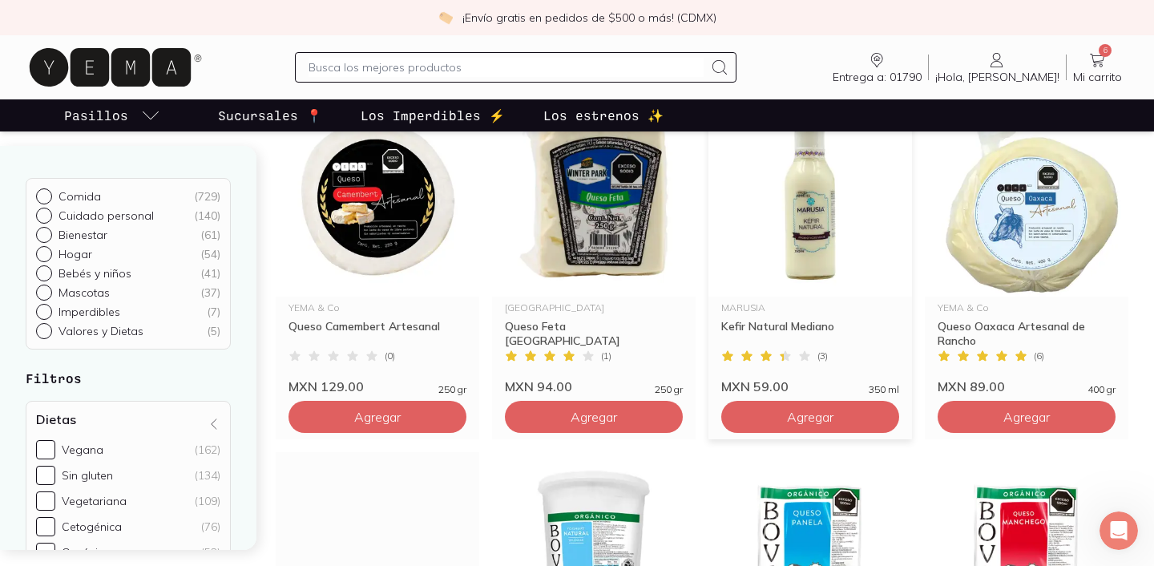
scroll to position [1968, 0]
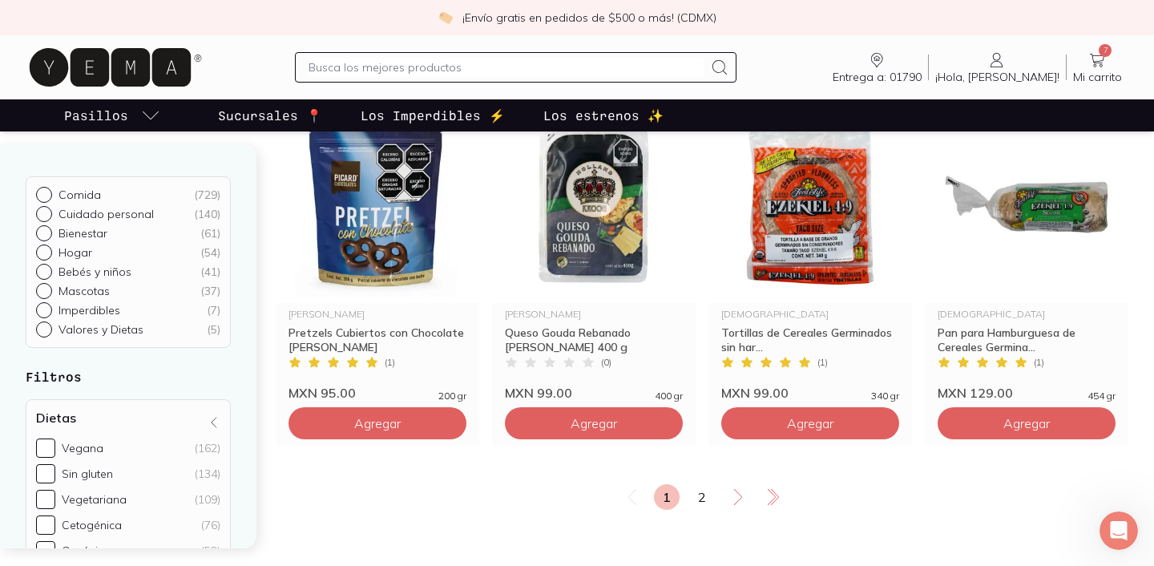
scroll to position [2667, 0]
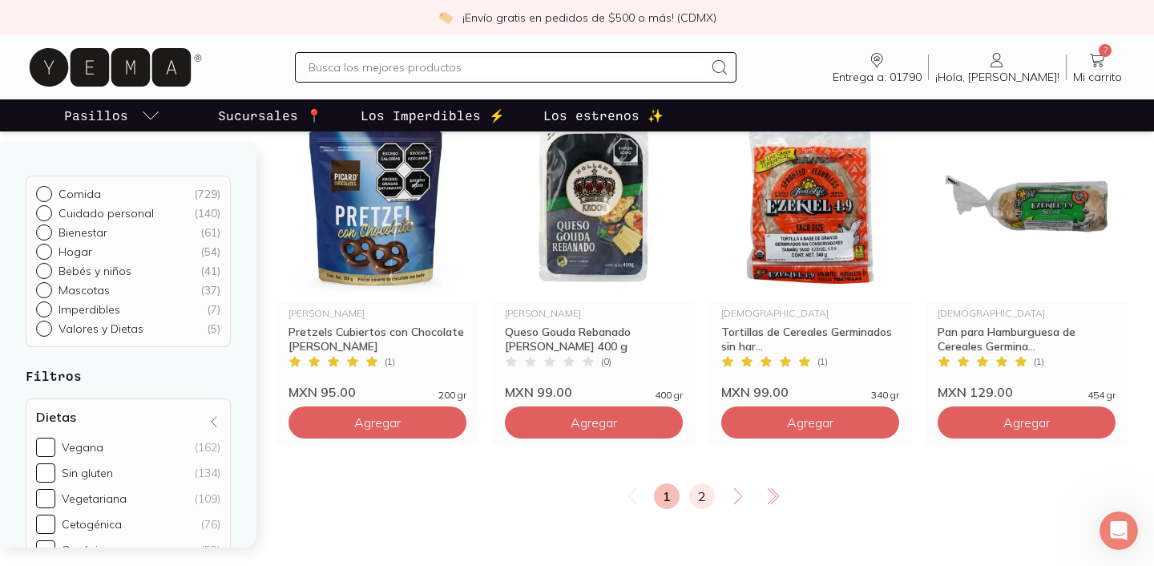
click at [701, 498] on link "2" at bounding box center [702, 496] width 26 height 26
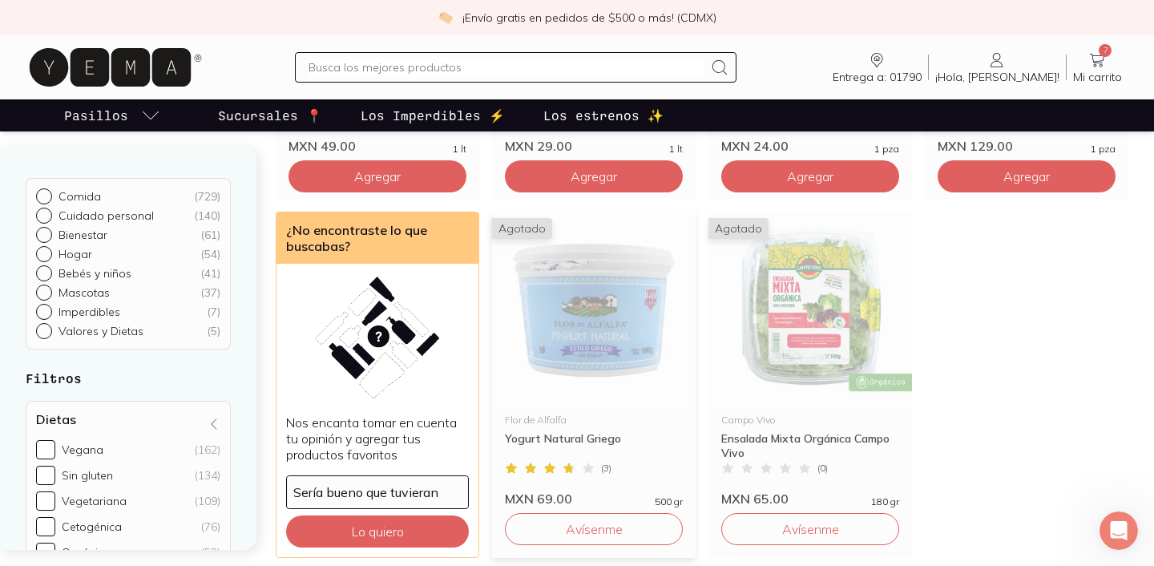
scroll to position [724, 0]
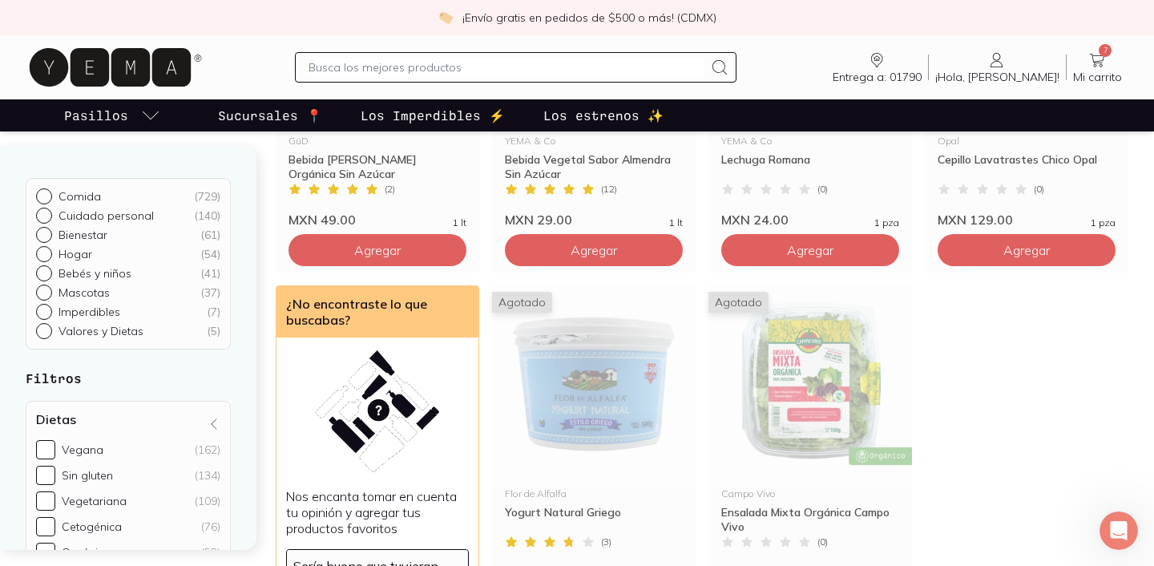
click at [314, 71] on div "Entrega a: 01790 01790 Buscar Buscar ¡Hola, [PERSON_NAME]! [PERSON_NAME] 7 Mi c…" at bounding box center [577, 67] width 1103 height 51
click at [332, 68] on input "text" at bounding box center [506, 67] width 394 height 19
click at [349, 67] on input "text" at bounding box center [506, 67] width 394 height 19
click at [1100, 54] on icon at bounding box center [1096, 59] width 19 height 19
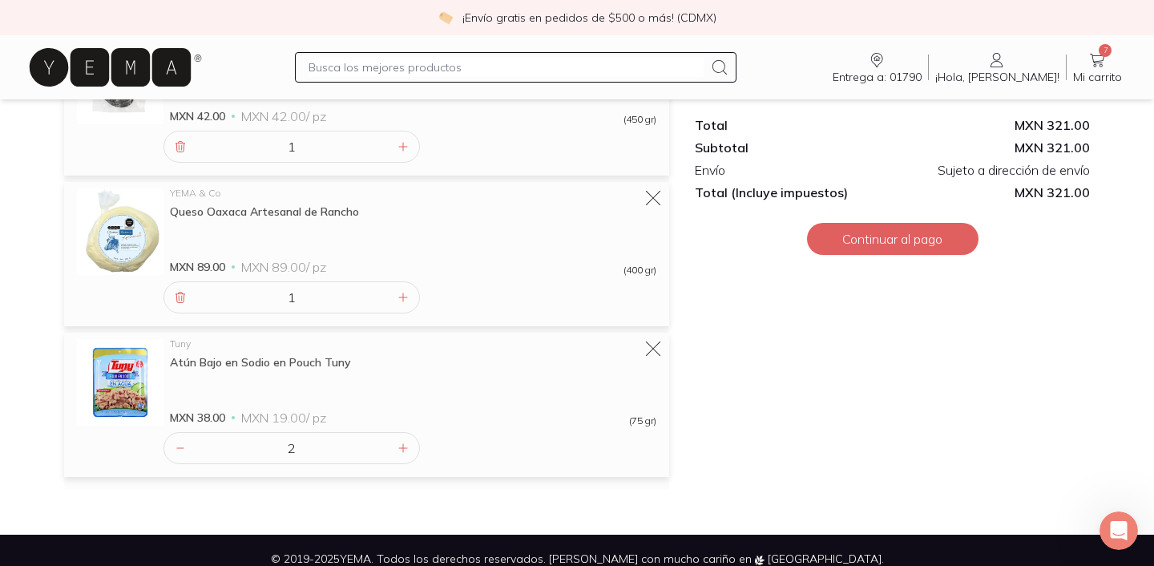
scroll to position [724, 0]
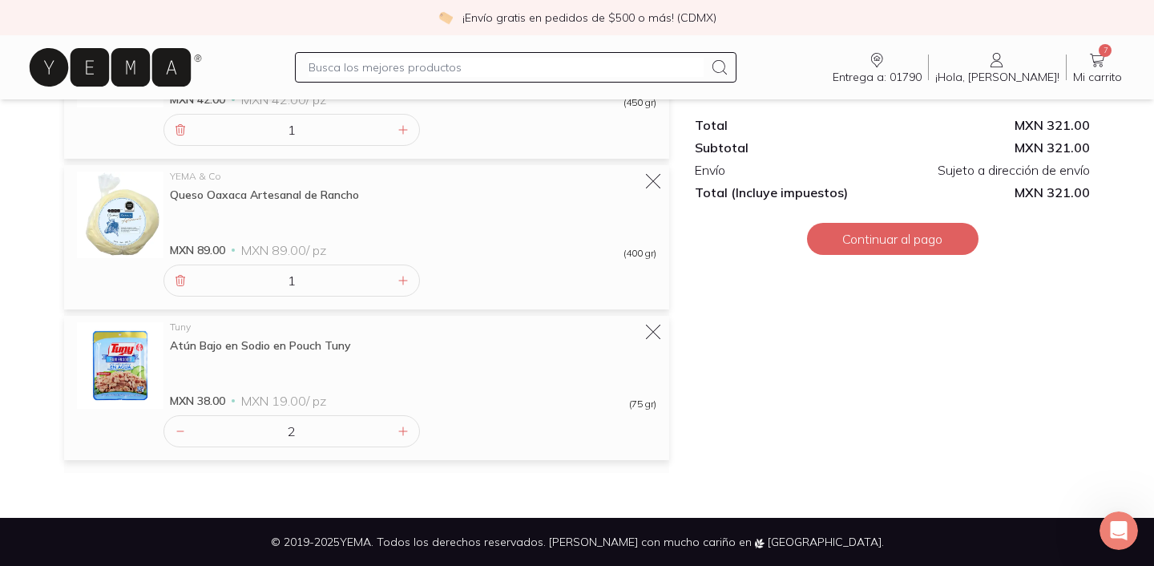
click at [446, 69] on input "text" at bounding box center [506, 67] width 394 height 19
